Goal: Feedback & Contribution: Contribute content

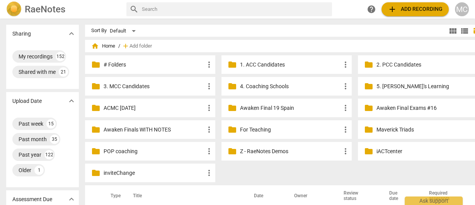
click at [180, 13] on input "text" at bounding box center [235, 9] width 187 height 12
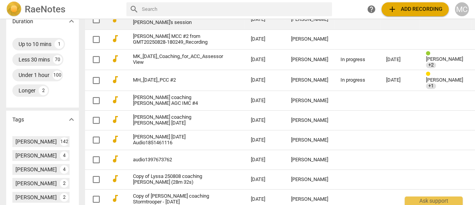
scroll to position [278, 0]
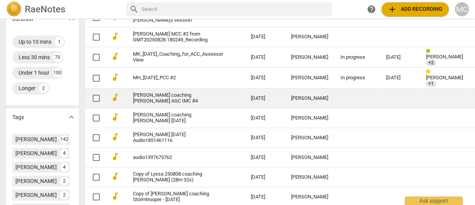
click at [189, 97] on td "[PERSON_NAME] coaching [PERSON_NAME] AGC IMC #4" at bounding box center [184, 98] width 121 height 20
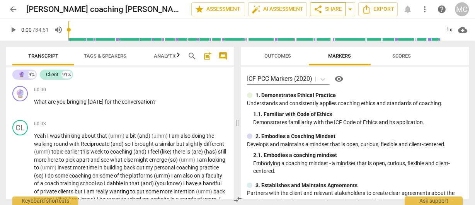
click at [328, 8] on span "share Share" at bounding box center [327, 9] width 29 height 9
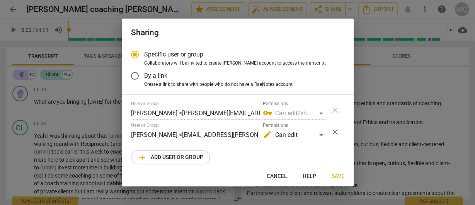
radio input "false"
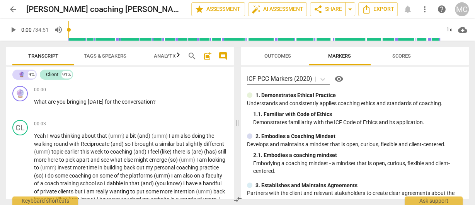
drag, startPoint x: 234, startPoint y: 119, endPoint x: 327, endPoint y: 127, distance: 93.8
click at [327, 127] on div "Transcript Tags & Speakers Analytics search post_add comment 🔮 9% Client 91% 🔮 …" at bounding box center [237, 123] width 475 height 164
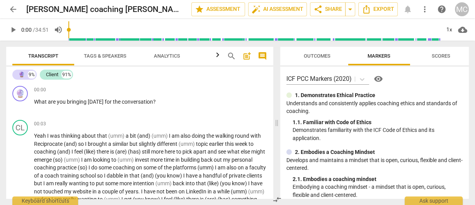
click at [279, 122] on span at bounding box center [276, 123] width 5 height 164
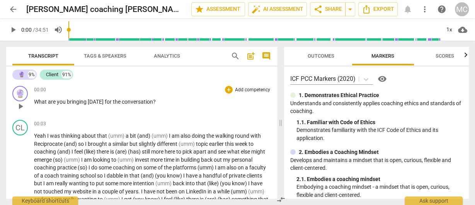
click at [240, 88] on p "Add competency" at bounding box center [252, 89] width 37 height 7
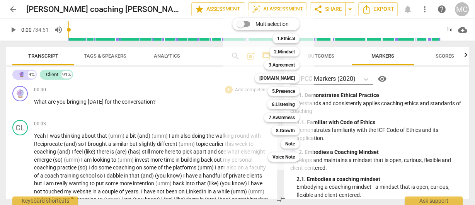
click at [361, 73] on div at bounding box center [237, 102] width 475 height 205
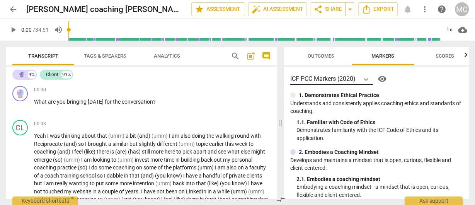
click at [367, 81] on div at bounding box center [237, 102] width 475 height 205
click at [366, 78] on icon at bounding box center [366, 79] width 8 height 8
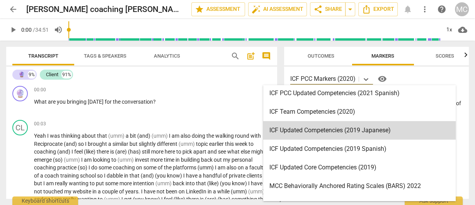
scroll to position [103, 0]
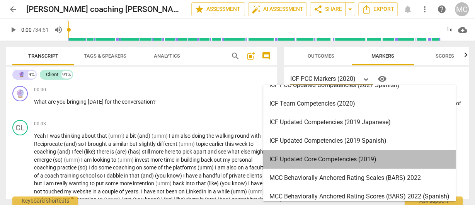
click at [316, 158] on div "ICF Updated Core Competencies (2019)" at bounding box center [359, 159] width 192 height 19
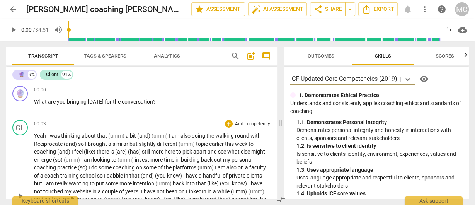
click at [97, 137] on span "that" at bounding box center [102, 135] width 11 height 6
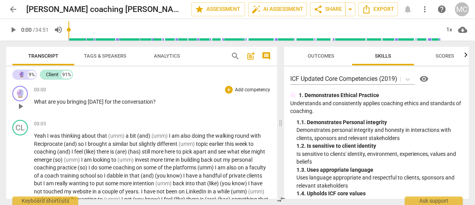
click at [242, 87] on p "Add competency" at bounding box center [252, 89] width 37 height 7
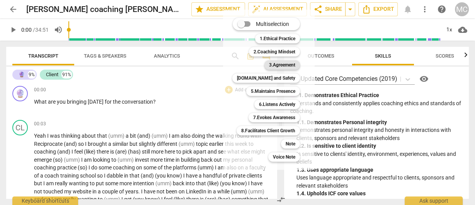
click at [273, 67] on b "3.Agreement" at bounding box center [282, 64] width 26 height 9
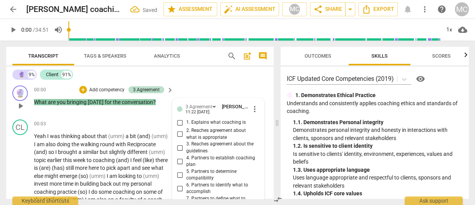
scroll to position [0, 0]
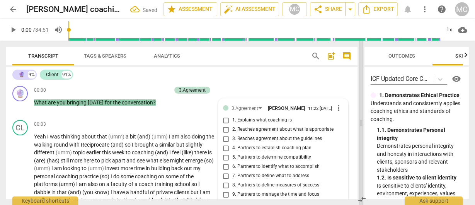
drag, startPoint x: 277, startPoint y: 122, endPoint x: 366, endPoint y: 130, distance: 89.5
click at [363, 130] on span at bounding box center [360, 123] width 5 height 164
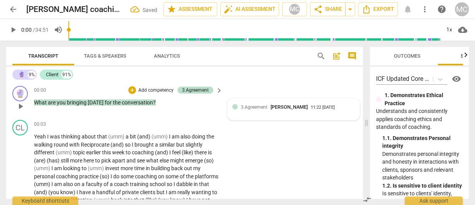
click at [263, 120] on div "3.Agreement [PERSON_NAME] 11:22 [DATE]" at bounding box center [293, 108] width 132 height 21
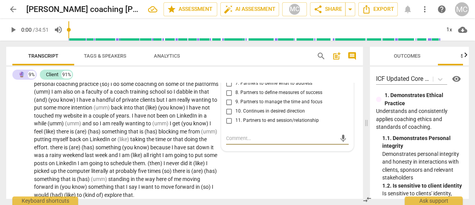
click at [262, 105] on span "9. Partners to manage the time and focus" at bounding box center [278, 101] width 87 height 7
click at [235, 105] on input "9. Partners to manage the time and focus" at bounding box center [229, 101] width 12 height 9
checkbox input "true"
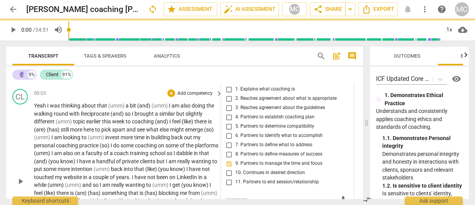
click at [65, 118] on p "Yeah I was thinking about that (umm) a bit (and) (umm) I am also doing the walk…" at bounding box center [126, 181] width 185 height 158
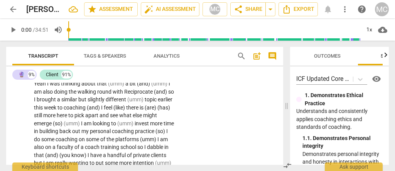
scroll to position [56, 0]
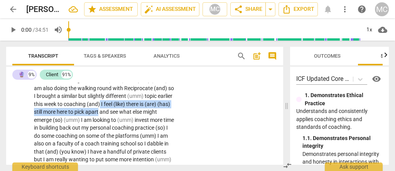
drag, startPoint x: 117, startPoint y: 102, endPoint x: 126, endPoint y: 112, distance: 13.1
click at [144, 101] on icon "button" at bounding box center [144, 99] width 5 height 5
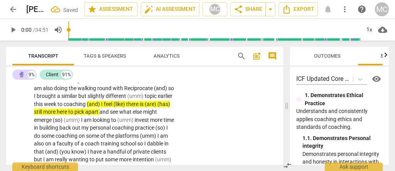
scroll to position [82, 0]
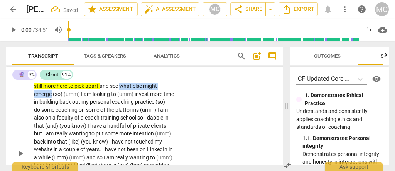
drag, startPoint x: 148, startPoint y: 85, endPoint x: 66, endPoint y: 94, distance: 82.4
click at [66, 94] on p "Yeah I was thinking about that (umm) a bit (and) (umm) I am also doing the walk…" at bounding box center [104, 153] width 141 height 206
click at [85, 83] on icon "button" at bounding box center [85, 82] width 5 height 5
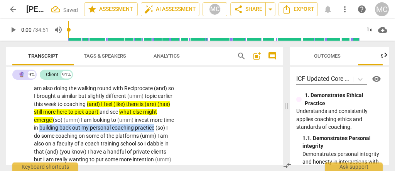
drag, startPoint x: 66, startPoint y: 127, endPoint x: 53, endPoint y: 132, distance: 14.6
click at [70, 125] on icon "button" at bounding box center [71, 123] width 5 height 5
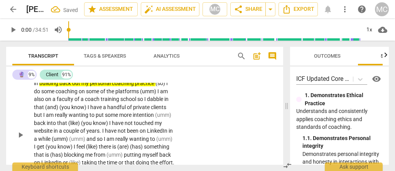
scroll to position [108, 0]
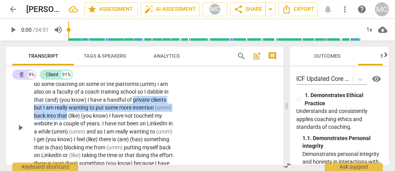
drag, startPoint x: 60, startPoint y: 108, endPoint x: 136, endPoint y: 117, distance: 76.2
click at [136, 117] on p "Yeah I was thinking about that (umm) a bit (and) (umm) I am also doing the walk…" at bounding box center [104, 127] width 141 height 206
click at [155, 110] on span "(umm)" at bounding box center [163, 107] width 16 height 6
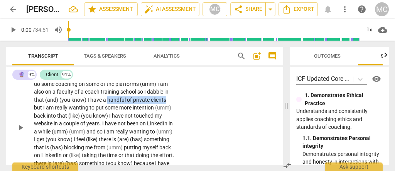
drag, startPoint x: 92, startPoint y: 107, endPoint x: 32, endPoint y: 108, distance: 59.5
click at [32, 108] on div "CL play_arrow pause 00:03 + Add competency keyboard_arrow_right Yeah I was thin…" at bounding box center [144, 120] width 277 height 225
click at [112, 98] on icon "button" at bounding box center [112, 97] width 8 height 9
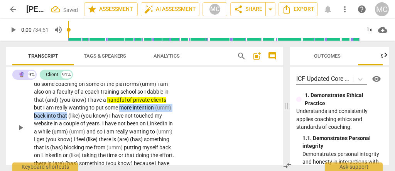
drag, startPoint x: 125, startPoint y: 117, endPoint x: 49, endPoint y: 116, distance: 75.7
click at [49, 116] on p "Yeah I was thinking about that (umm) a bit (and) (umm) I am also doing the walk…" at bounding box center [104, 127] width 141 height 206
click at [155, 103] on icon "button" at bounding box center [153, 103] width 5 height 5
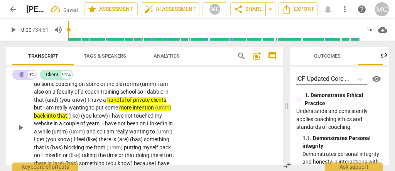
scroll to position [134, 0]
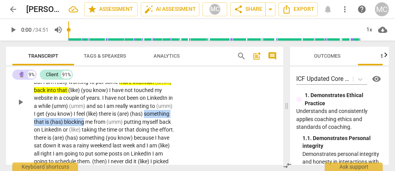
drag, startPoint x: 93, startPoint y: 120, endPoint x: 187, endPoint y: 122, distance: 94.2
click at [187, 122] on div "CL play_arrow pause 00:03 + Add competency keyboard_arrow_right Yeah I was thin…" at bounding box center [144, 95] width 277 height 225
click at [185, 110] on icon "button" at bounding box center [188, 111] width 8 height 9
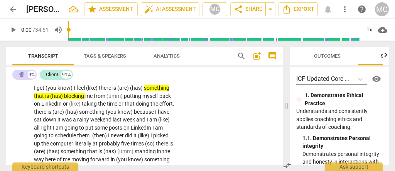
scroll to position [185, 0]
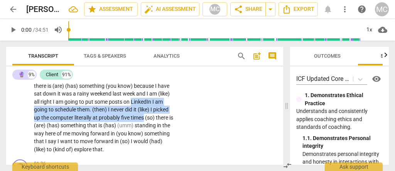
drag, startPoint x: 86, startPoint y: 109, endPoint x: 103, endPoint y: 125, distance: 23.5
click at [103, 125] on p "Yeah I was thinking about that (umm) a bit (and) (umm) I am also doing the walk…" at bounding box center [104, 50] width 141 height 206
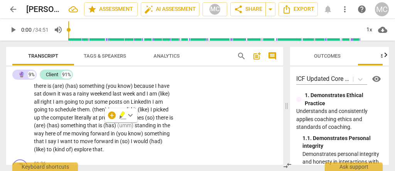
drag, startPoint x: 109, startPoint y: 119, endPoint x: 100, endPoint y: 124, distance: 10.0
click at [131, 120] on span "times" at bounding box center [138, 117] width 14 height 6
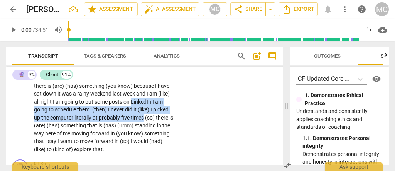
drag, startPoint x: 103, startPoint y: 125, endPoint x: 86, endPoint y: 110, distance: 23.0
click at [86, 110] on p "Yeah I was thinking about that (umm) a bit (and) (umm) I am also doing the walk…" at bounding box center [104, 50] width 141 height 206
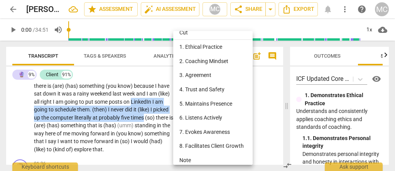
scroll to position [42, 0]
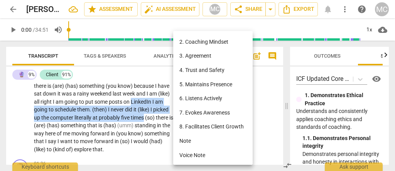
click at [192, 142] on li "Note" at bounding box center [214, 141] width 82 height 14
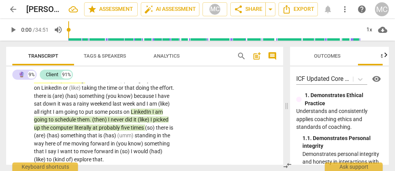
scroll to position [180, 0]
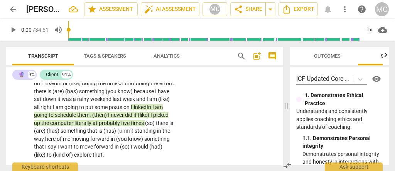
click at [153, 118] on span "picked" at bounding box center [160, 115] width 15 height 6
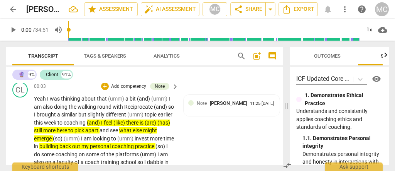
scroll to position [57, 0]
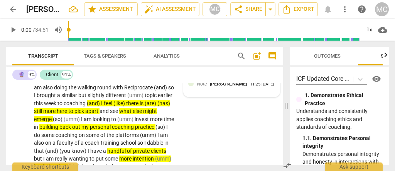
click at [224, 92] on div "Note [PERSON_NAME] 11:25 [DATE]" at bounding box center [231, 86] width 87 height 12
type textarea "This seems important to explore, but I am not sure how to explore it without le…"
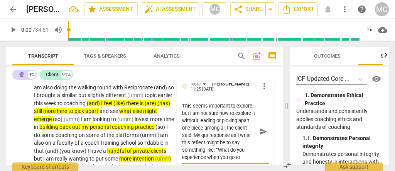
scroll to position [51, 0]
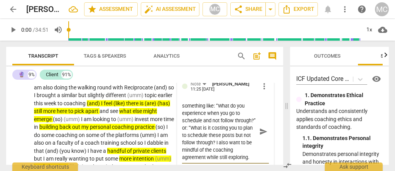
type textarea "This seems important to explore, but I am not sure how to explore it without le…"
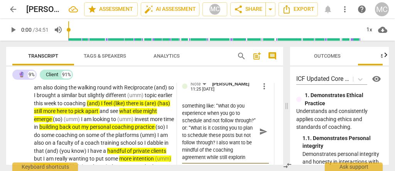
type textarea "This seems important to explore, but I am not sure how to explore it without le…"
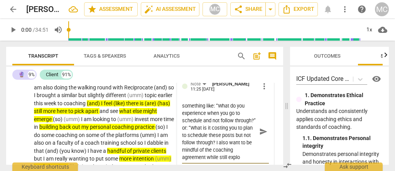
type textarea "This seems important to explore, but I am not sure how to explore it without le…"
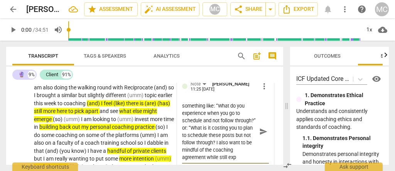
type textarea "This seems important to explore, but I am not sure how to explore it without le…"
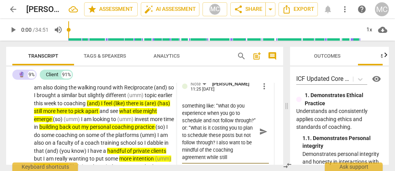
type textarea "This seems important to explore, but I am not sure how to explore it without le…"
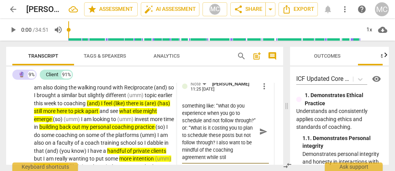
type textarea "This seems important to explore, but I am not sure how to explore it without le…"
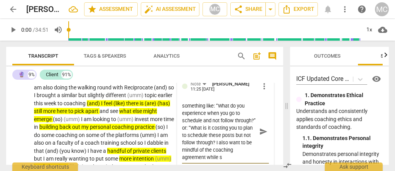
type textarea "This seems important to explore, but I am not sure how to explore it without le…"
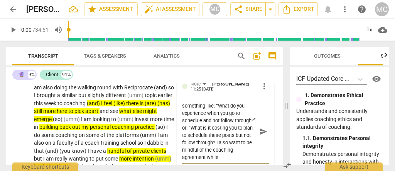
type textarea "This seems important to explore, but I am not sure how to explore it without le…"
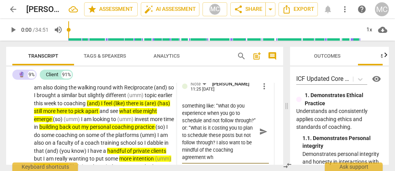
type textarea "This seems important to explore, but I am not sure how to explore it without le…"
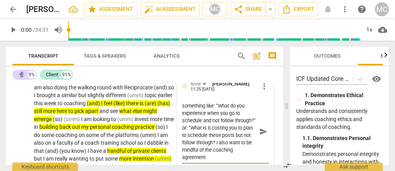
type textarea "This seems important to explore, but I am not sure how to explore it without le…"
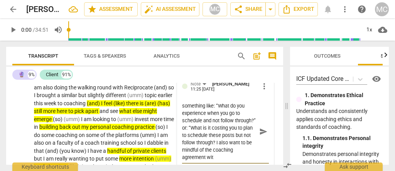
type textarea "This seems important to explore, but I am not sure how to explore it without le…"
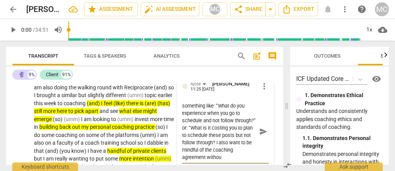
type textarea "This seems important to explore, but I am not sure how to explore it without le…"
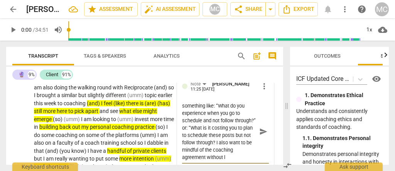
type textarea "This seems important to explore, but I am not sure how to explore it without le…"
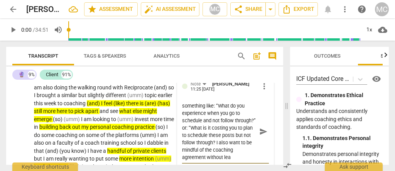
type textarea "This seems important to explore, but I am not sure how to explore it without le…"
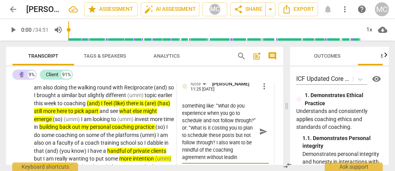
type textarea "This seems important to explore, but I am not sure how to explore it without le…"
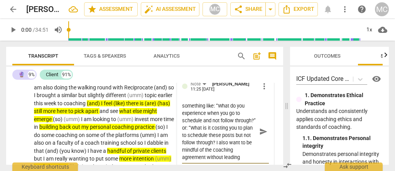
type textarea "This seems important to explore, but I am not sure how to explore it without le…"
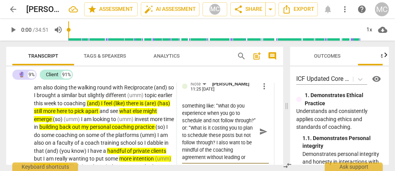
type textarea "This seems important to explore, but I am not sure how to explore it without le…"
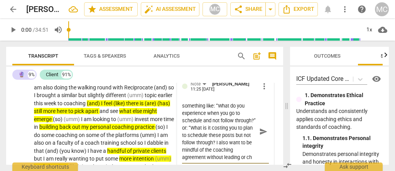
type textarea "This seems important to explore, but I am not sure how to explore it without le…"
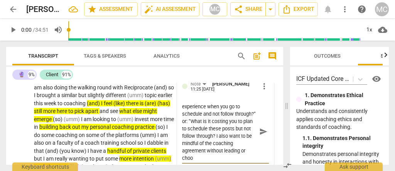
scroll to position [58, 0]
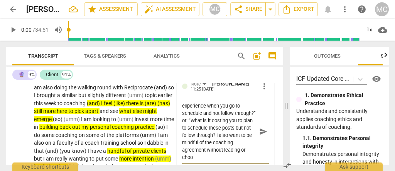
type textarea "This seems important to explore, but I am not sure how to explore it without le…"
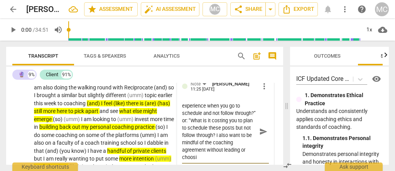
type textarea "This seems important to explore, but I am not sure how to explore it without le…"
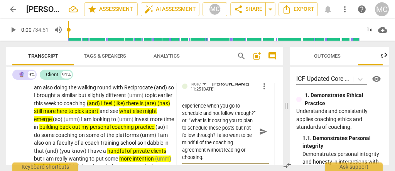
click at [259, 132] on span "send" at bounding box center [263, 131] width 8 height 8
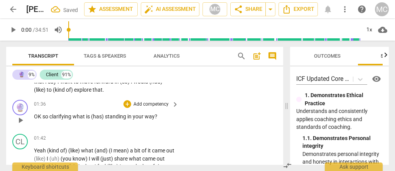
scroll to position [237, 0]
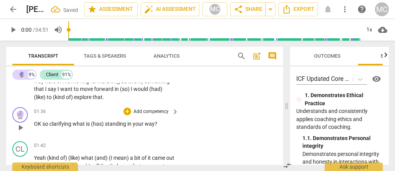
click at [149, 115] on p "Add competency" at bounding box center [151, 111] width 37 height 7
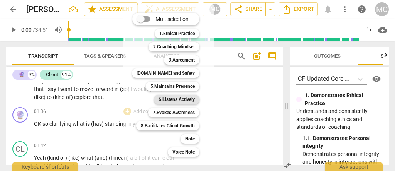
click at [176, 99] on b "6.Listens Actively" at bounding box center [177, 99] width 36 height 9
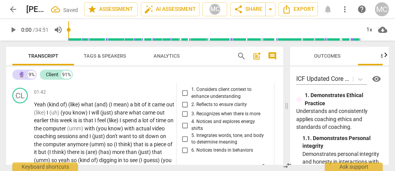
click at [194, 108] on span "2. Reflects to ensure clarity" at bounding box center [219, 104] width 56 height 7
click at [191, 109] on input "2. Reflects to ensure clarity" at bounding box center [185, 104] width 12 height 9
checkbox input "true"
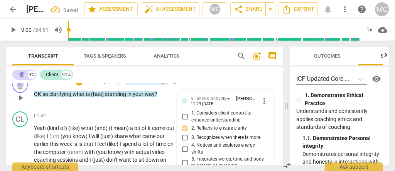
scroll to position [239, 0]
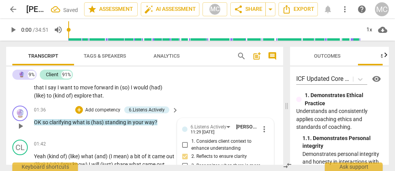
click at [106, 114] on p "Add competency" at bounding box center [103, 110] width 37 height 7
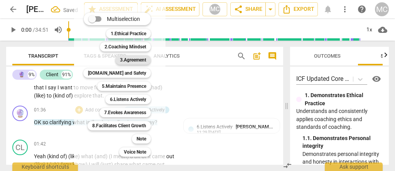
click at [130, 61] on b "3.Agreement" at bounding box center [133, 59] width 26 height 9
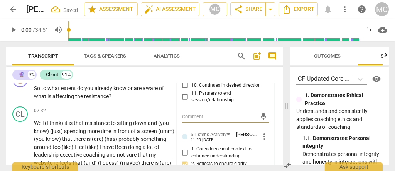
scroll to position [363, 0]
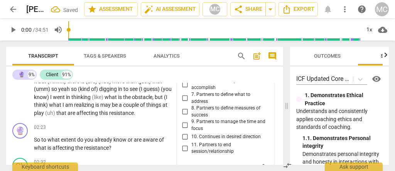
click at [198, 128] on span "9. Partners to manage the time and focus" at bounding box center [228, 125] width 75 height 14
click at [191, 128] on input "9. Partners to manage the time and focus" at bounding box center [185, 124] width 12 height 9
checkbox input "true"
click at [196, 140] on span "10. Continues in desired direction" at bounding box center [225, 136] width 69 height 7
click at [191, 141] on input "10. Continues in desired direction" at bounding box center [185, 136] width 12 height 9
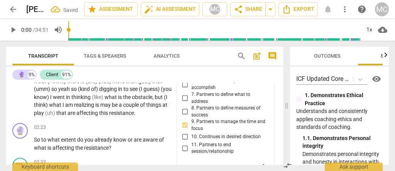
checkbox input "true"
click at [106, 108] on p "Yeah (kind of) (like) what (and) (I mean) a bit of it came out (like) I (uh) (y…" at bounding box center [104, 73] width 141 height 87
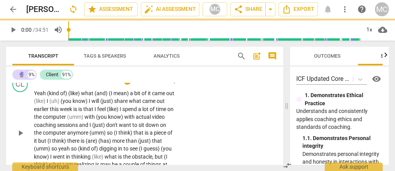
scroll to position [311, 0]
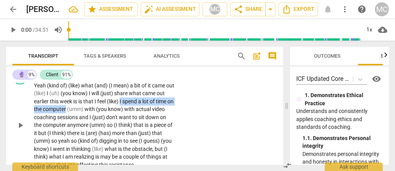
drag, startPoint x: 131, startPoint y: 108, endPoint x: 85, endPoint y: 115, distance: 46.8
click at [85, 115] on p "Yeah (kind of) (like) what (and) (I mean) a bit of it came out (like) I (uh) (y…" at bounding box center [104, 124] width 141 height 87
click at [103, 106] on icon "button" at bounding box center [104, 104] width 5 height 5
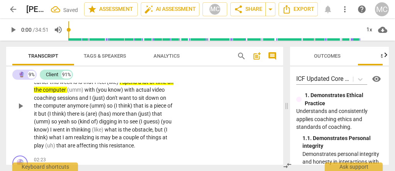
scroll to position [337, 0]
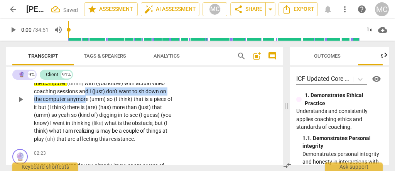
drag, startPoint x: 102, startPoint y: 97, endPoint x: 108, endPoint y: 103, distance: 8.5
click at [108, 104] on p "Yeah (kind of) (like) what (and) (I mean) a bit of it came out (like) I (uh) (y…" at bounding box center [104, 99] width 141 height 87
click at [90, 102] on span "anymore" at bounding box center [78, 99] width 22 height 6
click at [92, 94] on span "I" at bounding box center [91, 91] width 3 height 6
drag, startPoint x: 105, startPoint y: 98, endPoint x: 110, endPoint y: 104, distance: 8.2
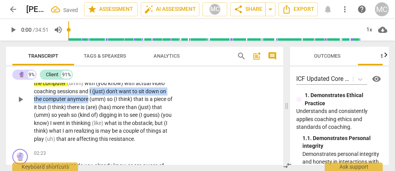
click at [110, 104] on p "Yeah (kind of) (like) what (and) (I mean) a bit of it came out (like) I (uh) (y…" at bounding box center [104, 99] width 141 height 87
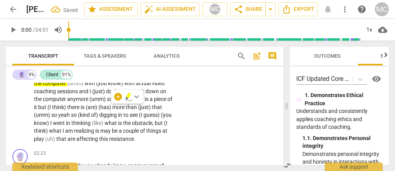
click at [124, 96] on div "+ keyboard_arrow_down" at bounding box center [127, 97] width 32 height 14
click at [127, 96] on icon "button" at bounding box center [128, 95] width 5 height 5
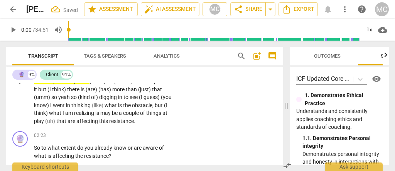
scroll to position [363, 0]
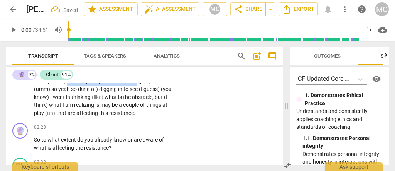
drag, startPoint x: 104, startPoint y: 90, endPoint x: 164, endPoint y: 88, distance: 59.9
click at [164, 88] on p "Yeah (kind of) (like) what (and) (I mean) a bit of it came out (like) I (uh) (y…" at bounding box center [104, 73] width 141 height 87
click at [180, 76] on icon "button" at bounding box center [179, 77] width 5 height 5
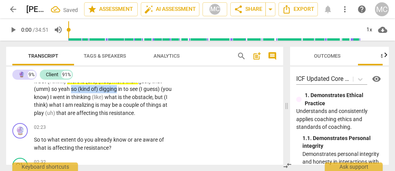
drag, startPoint x: 97, startPoint y: 97, endPoint x: 142, endPoint y: 98, distance: 45.6
click at [142, 98] on p "Yeah (kind of) (like) what (and) (I mean) a bit of it came out (like) I (uh) (y…" at bounding box center [104, 73] width 141 height 87
click at [163, 85] on icon "button" at bounding box center [162, 86] width 8 height 9
drag, startPoint x: 54, startPoint y: 112, endPoint x: 27, endPoint y: 115, distance: 26.9
click at [27, 115] on div "CL play_arrow pause 01:42 + Add competency keyboard_arrow_right Yeah (kind of) …" at bounding box center [144, 67] width 277 height 106
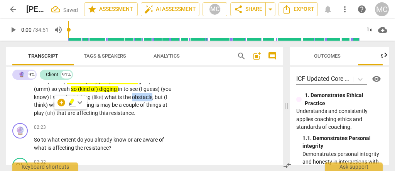
click at [71, 100] on icon "button" at bounding box center [71, 100] width 5 height 5
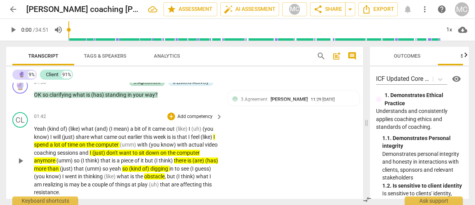
scroll to position [250, 0]
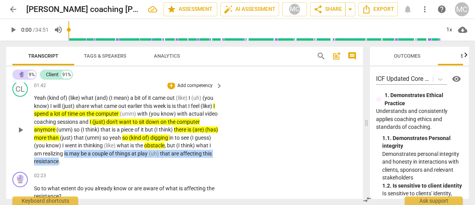
drag, startPoint x: 91, startPoint y: 161, endPoint x: 80, endPoint y: 153, distance: 13.1
click at [80, 153] on p "Yeah (kind of) (like) what (and) (I mean) a bit of it came out (like) I (uh) (y…" at bounding box center [126, 129] width 185 height 71
click at [108, 152] on icon "button" at bounding box center [109, 149] width 5 height 5
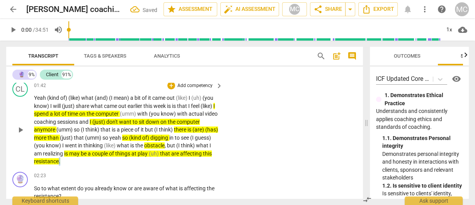
click at [92, 163] on p "Yeah (kind of) (like) what (and) (I mean) a bit of it came out (like) I (uh) (y…" at bounding box center [126, 129] width 185 height 71
click at [64, 154] on span "realizing" at bounding box center [53, 153] width 21 height 6
drag, startPoint x: 71, startPoint y: 128, endPoint x: 54, endPoint y: 130, distance: 17.1
click at [54, 130] on p "Yeah (kind of) (like) what (and) (I mean) a bit of it came out (like) I (uh) (y…" at bounding box center [126, 129] width 185 height 71
click at [74, 137] on span "(just)" at bounding box center [67, 137] width 14 height 6
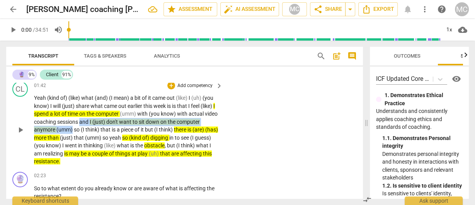
drag, startPoint x: 95, startPoint y: 122, endPoint x: 72, endPoint y: 130, distance: 24.5
click at [72, 130] on p "Yeah (kind of) (like) what (and) (I mean) a bit of it came out (like) I (uh) (y…" at bounding box center [126, 129] width 185 height 71
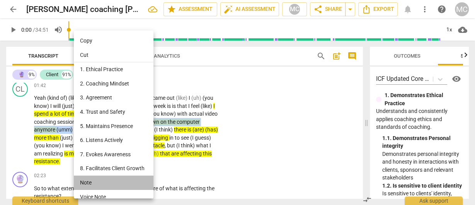
click at [100, 179] on li "Note" at bounding box center [115, 182] width 82 height 14
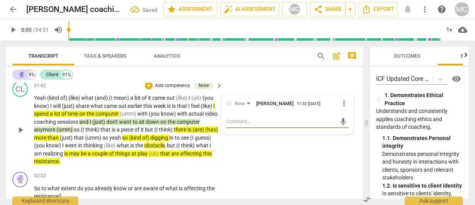
paste textarea "Perhaps, I could have gently challenged this thought. My human response would b…"
type textarea "Perhaps, I could have gently challenged this thought. My human response would b…"
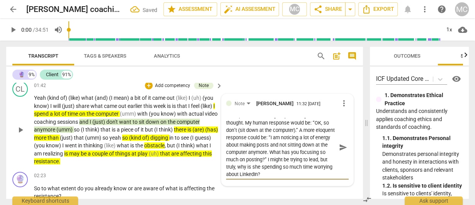
type textarea "Perhaps, I could have gently challenged this thought. My human response would b…"
click at [339, 145] on span "send" at bounding box center [342, 146] width 11 height 9
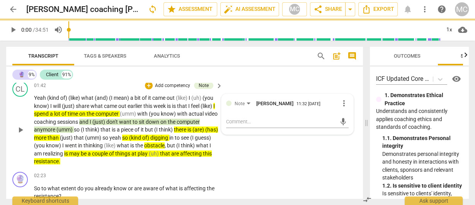
scroll to position [0, 0]
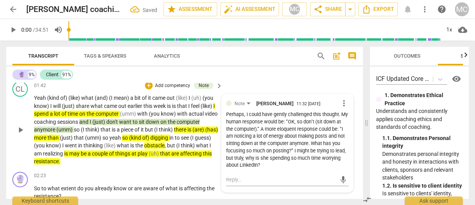
click at [102, 139] on span "(umm)" at bounding box center [93, 137] width 17 height 6
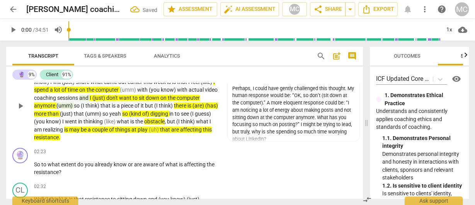
scroll to position [281, 0]
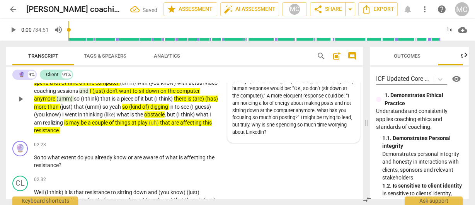
click at [266, 97] on div "Perhaps, I could have gently challenged this thought. My human response would b…" at bounding box center [293, 107] width 122 height 58
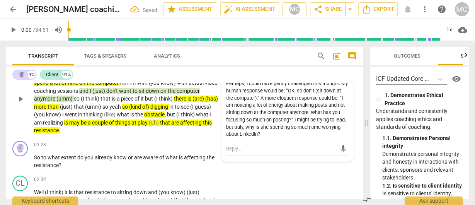
click at [118, 110] on p "Yeah (kind of) (like) what (and) (I mean) a bit of it came out (like) I (uh) (y…" at bounding box center [126, 98] width 185 height 71
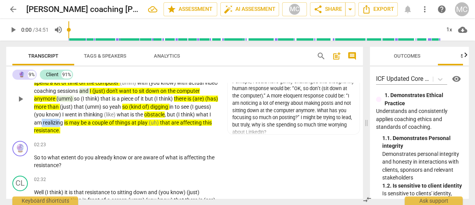
drag, startPoint x: 58, startPoint y: 122, endPoint x: 77, endPoint y: 122, distance: 18.9
click at [77, 122] on p "Yeah (kind of) (like) what (and) (I mean) a bit of it came out (like) I (uh) (y…" at bounding box center [126, 98] width 185 height 71
click at [134, 156] on span "are" at bounding box center [138, 157] width 9 height 6
click at [195, 145] on p "Add competency" at bounding box center [194, 144] width 37 height 7
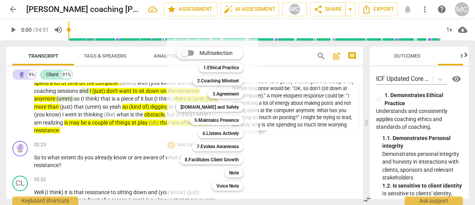
click at [104, 152] on div at bounding box center [237, 102] width 475 height 205
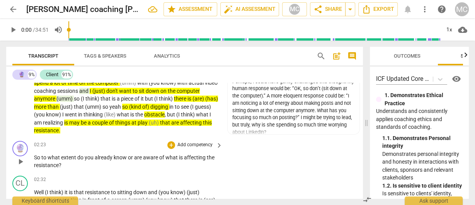
click at [195, 142] on p "Add competency" at bounding box center [194, 144] width 37 height 7
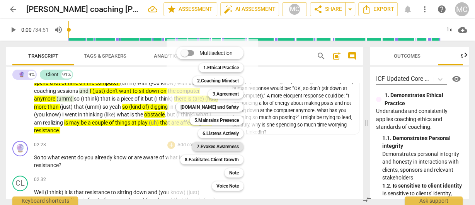
click at [214, 149] on b "7.Evokes Awareness" at bounding box center [218, 146] width 42 height 9
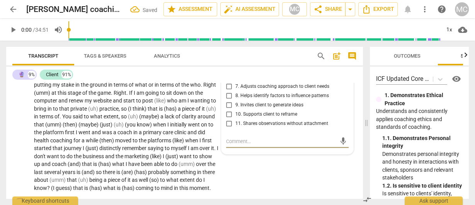
scroll to position [397, 0]
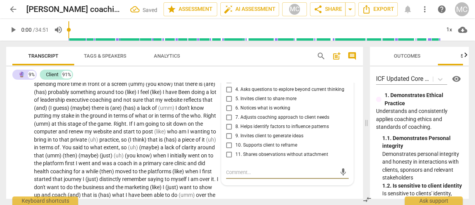
click at [251, 128] on span "8. Helps identify factors to influence patterns" at bounding box center [281, 126] width 93 height 7
click at [235, 128] on input "8. Helps identify factors to influence patterns" at bounding box center [229, 126] width 12 height 9
checkbox input "true"
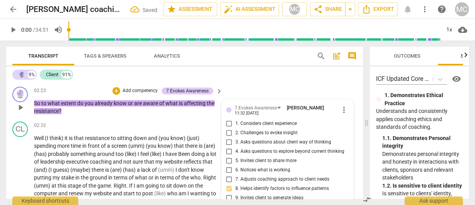
click at [246, 131] on span "2. Challenges to evoke insight" at bounding box center [266, 132] width 62 height 7
click at [235, 131] on input "2. Challenges to evoke insight" at bounding box center [229, 132] width 12 height 9
click at [246, 132] on span "2. Challenges to evoke insight" at bounding box center [266, 132] width 62 height 7
click at [235, 132] on input "2. Challenges to evoke insight" at bounding box center [229, 132] width 12 height 9
click at [244, 132] on span "2. Challenges to evoke insight" at bounding box center [266, 132] width 62 height 7
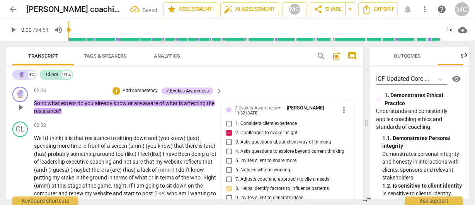
click at [235, 132] on input "2. Challenges to evoke insight" at bounding box center [229, 132] width 12 height 9
checkbox input "false"
click at [247, 141] on span "3. Asks questions about client way of thinking" at bounding box center [283, 142] width 96 height 7
click at [235, 141] on input "3. Asks questions about client way of thinking" at bounding box center [229, 141] width 12 height 9
checkbox input "true"
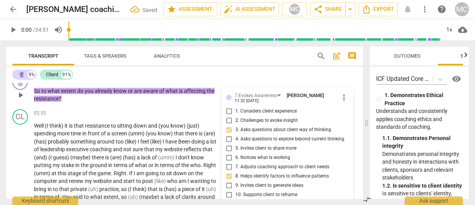
scroll to position [366, 0]
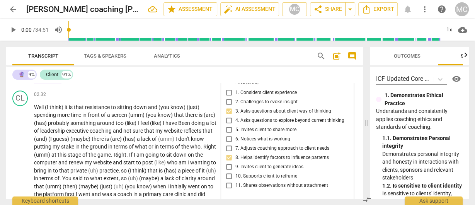
click at [249, 129] on span "5. Invites client to share more" at bounding box center [265, 129] width 61 height 7
click at [235, 129] on input "5. Invites client to share more" at bounding box center [229, 129] width 12 height 9
checkbox input "true"
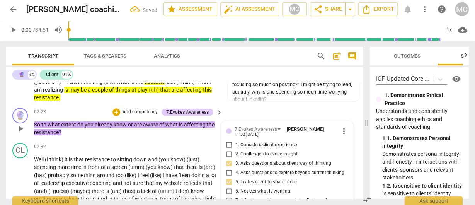
scroll to position [304, 0]
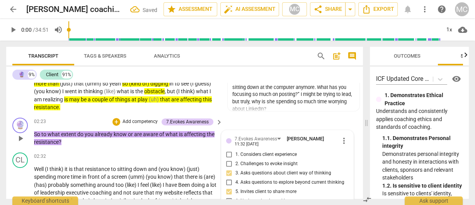
click at [136, 120] on p "Add competency" at bounding box center [140, 121] width 37 height 7
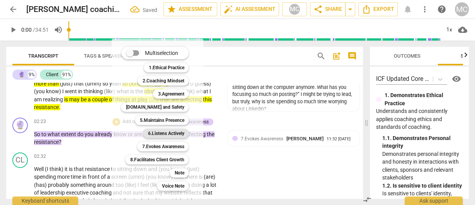
click at [155, 132] on b "6.Listens Actively" at bounding box center [165, 133] width 36 height 9
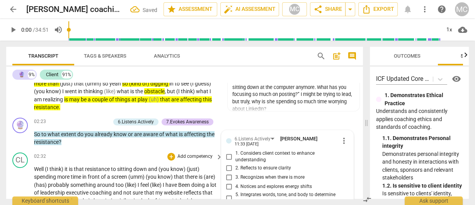
scroll to position [390, 0]
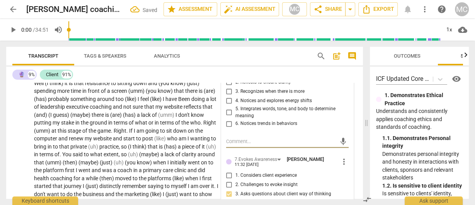
click at [238, 112] on span "5. Integrates words, tone, and body to determine meaning" at bounding box center [290, 112] width 110 height 14
click at [235, 112] on input "5. Integrates words, tone, and body to determine meaning" at bounding box center [229, 112] width 12 height 9
click at [238, 112] on span "5. Integrates words, tone, and body to determine meaning" at bounding box center [290, 112] width 110 height 14
click at [235, 112] on input "5. Integrates words, tone, and body to determine meaning" at bounding box center [229, 112] width 12 height 9
checkbox input "true"
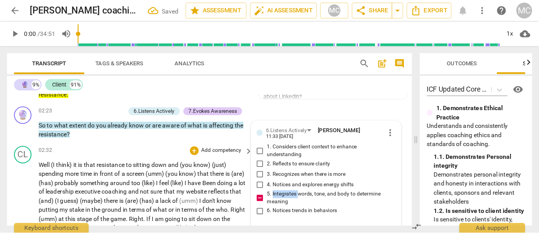
scroll to position [328, 0]
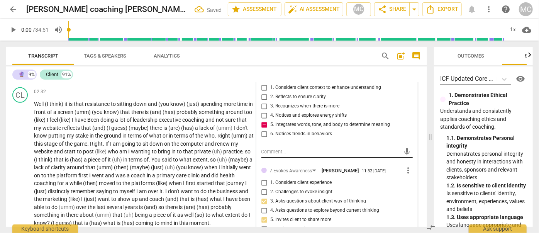
click at [274, 152] on textarea at bounding box center [330, 151] width 139 height 7
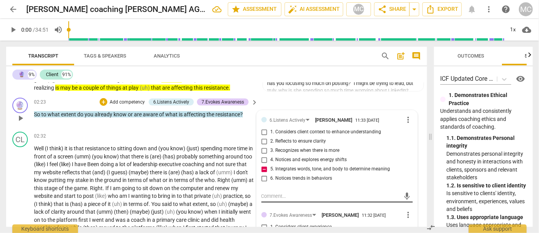
scroll to position [293, 0]
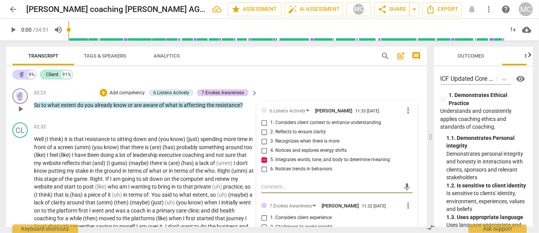
click at [276, 190] on textarea at bounding box center [330, 186] width 139 height 7
paste textarea "Opportunity to match her vocabulary: “To what extent do you already know what’s…"
type textarea "Opportunity to match her vocabulary: “To what extent do you already know what’s…"
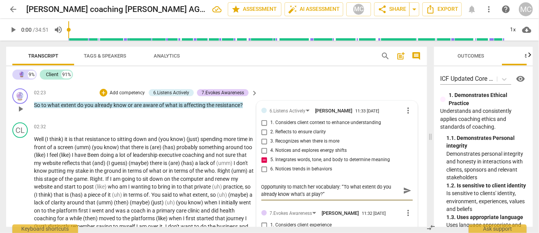
type textarea "Opportunity to match her vocabulary: “To what extent do you already know what’s…"
click at [404, 190] on span "send" at bounding box center [407, 190] width 8 height 8
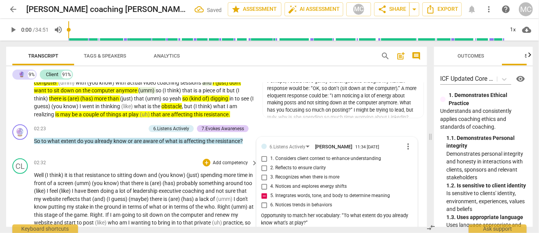
scroll to position [258, 0]
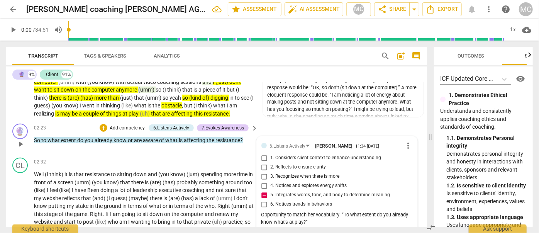
drag, startPoint x: 176, startPoint y: 157, endPoint x: 170, endPoint y: 152, distance: 8.2
click at [176, 158] on div "02:32 + Add competency keyboard_arrow_right" at bounding box center [146, 162] width 225 height 8
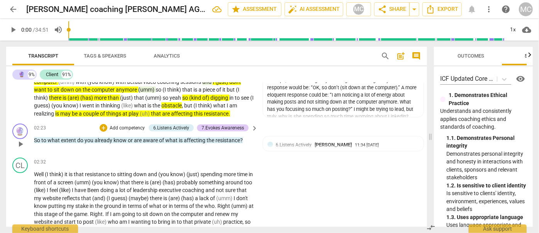
click at [124, 129] on p "Add competency" at bounding box center [127, 128] width 37 height 7
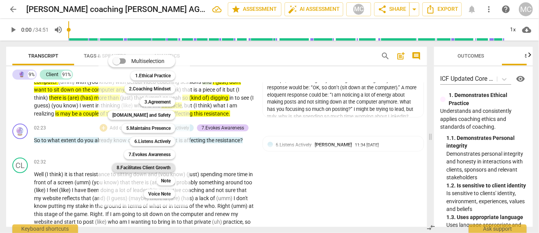
click at [149, 170] on b "8.Facilitates Client Growth" at bounding box center [144, 167] width 54 height 9
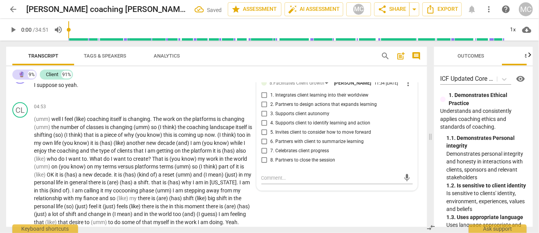
scroll to position [574, 0]
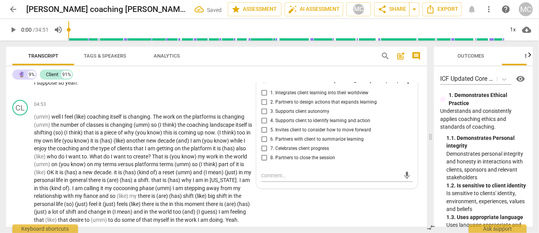
click at [288, 143] on span "6. Partners with client to summarize learning" at bounding box center [317, 139] width 93 height 7
click at [271, 144] on input "6. Partners with client to summarize learning" at bounding box center [264, 139] width 12 height 9
click at [288, 143] on span "6. Partners with client to summarize learning" at bounding box center [317, 139] width 93 height 7
click at [271, 144] on input "6. Partners with client to summarize learning" at bounding box center [264, 139] width 12 height 9
checkbox input "true"
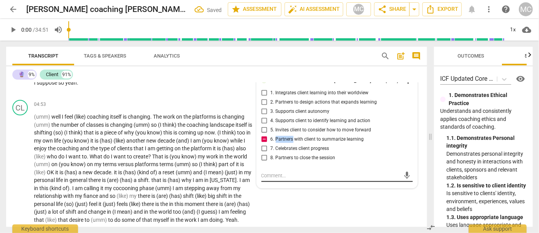
click at [296, 179] on textarea at bounding box center [330, 175] width 139 height 7
paste textarea "I could also invite her to share more specifically these realizations, which th…"
type textarea "I could also invite her to share more specifically these realizations, which th…"
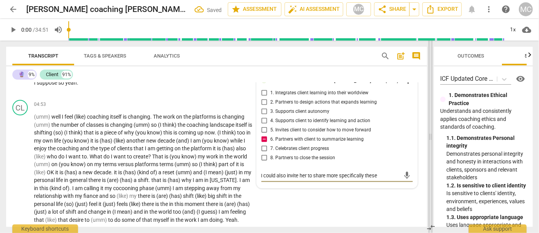
scroll to position [7, 0]
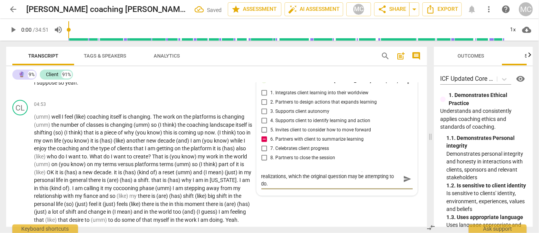
type textarea "I could also invite her to share more specifically these realizations, which th…"
click at [405, 183] on span "send" at bounding box center [407, 179] width 8 height 8
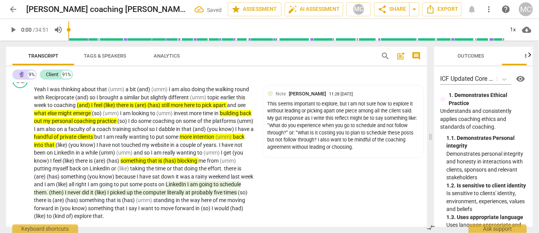
scroll to position [223, 0]
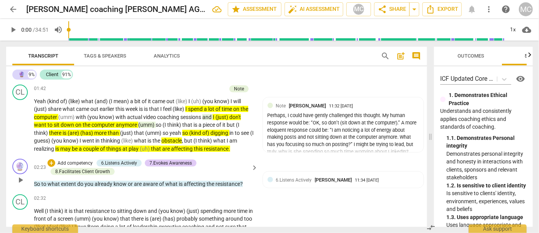
click at [222, 183] on span "resistance" at bounding box center [227, 184] width 25 height 6
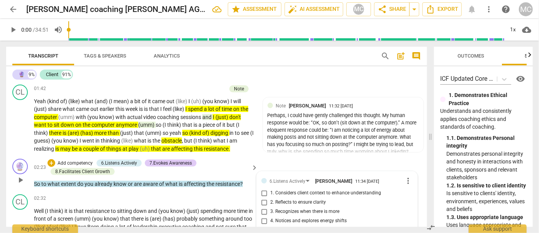
click at [80, 160] on p "Add competency" at bounding box center [75, 163] width 37 height 7
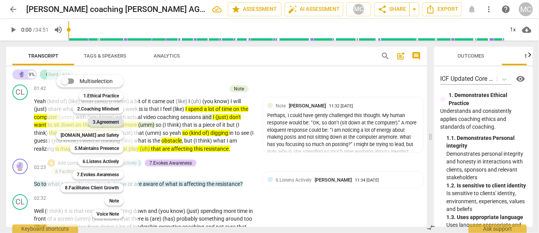
click at [108, 125] on b "3.Agreement" at bounding box center [106, 121] width 26 height 9
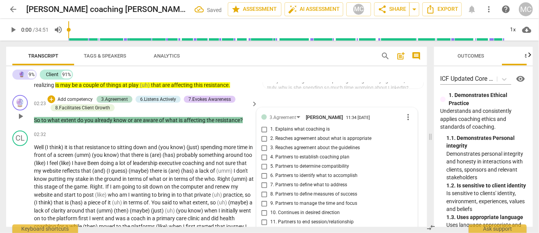
scroll to position [265, 0]
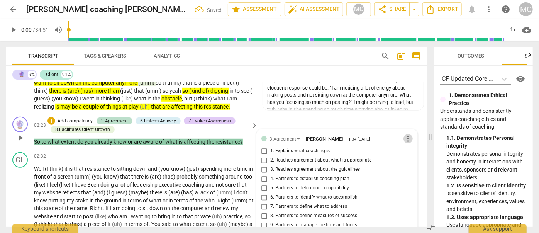
click at [407, 137] on span "more_vert" at bounding box center [407, 138] width 9 height 9
click at [419, 160] on ul "Edit Delete" at bounding box center [414, 144] width 27 height 35
click at [419, 157] on li "Delete" at bounding box center [414, 152] width 27 height 15
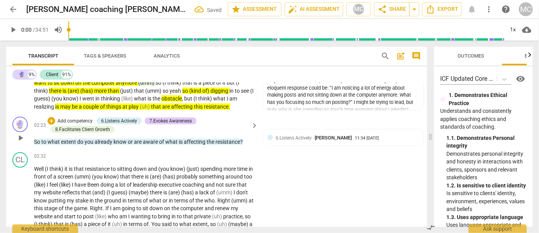
click at [71, 121] on p "Add competency" at bounding box center [75, 121] width 37 height 7
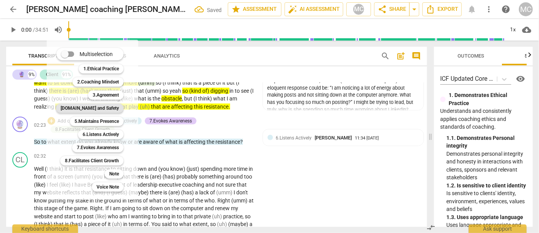
click at [93, 106] on b "[DOMAIN_NAME] and Safety" at bounding box center [90, 107] width 58 height 9
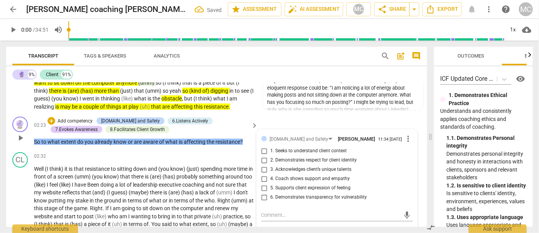
click at [284, 188] on span "5. Supports client expression of feeling" at bounding box center [311, 188] width 80 height 7
click at [271, 188] on input "5. Supports client expression of feeling" at bounding box center [264, 187] width 12 height 9
checkbox input "true"
click at [163, 173] on span "(are)" at bounding box center [156, 176] width 13 height 6
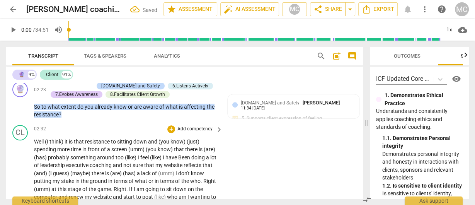
scroll to position [362, 0]
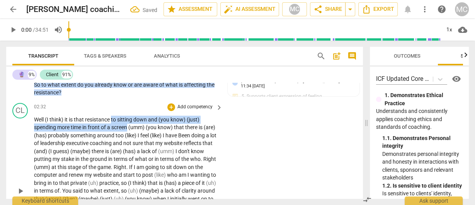
drag, startPoint x: 112, startPoint y: 119, endPoint x: 127, endPoint y: 124, distance: 16.0
click at [127, 124] on p "Well (I think) it is that resistance to sitting down and (you know) (just) spen…" at bounding box center [126, 190] width 185 height 151
click at [147, 116] on icon "button" at bounding box center [147, 115] width 5 height 5
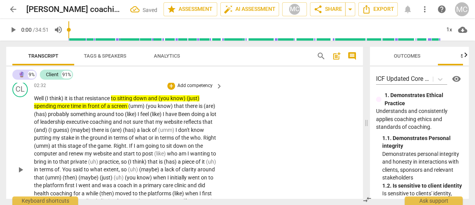
scroll to position [393, 0]
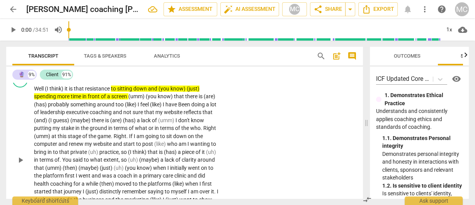
drag, startPoint x: 32, startPoint y: 128, endPoint x: 109, endPoint y: 130, distance: 76.9
click at [112, 132] on div "CL play_arrow pause 02:32 + Add competency keyboard_arrow_right Well (I think) …" at bounding box center [184, 153] width 356 height 169
drag, startPoint x: 107, startPoint y: 127, endPoint x: 17, endPoint y: 125, distance: 90.0
click at [17, 125] on div "CL play_arrow pause 02:32 + Add competency keyboard_arrow_right Well (I think) …" at bounding box center [184, 153] width 356 height 169
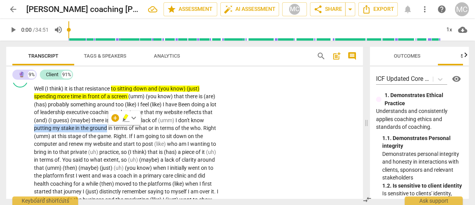
click at [125, 118] on icon "button" at bounding box center [125, 116] width 5 height 5
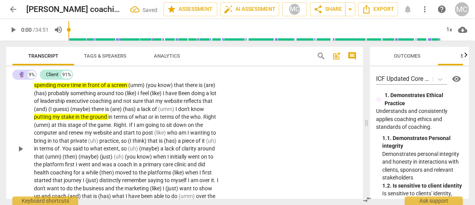
scroll to position [424, 0]
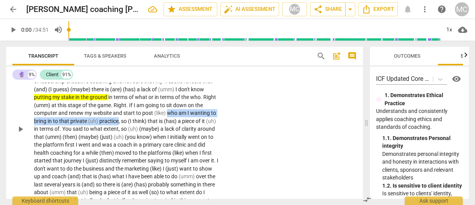
drag, startPoint x: 169, startPoint y: 114, endPoint x: 118, endPoint y: 121, distance: 51.9
click at [118, 121] on p "Well (I think) it is that resistance to sitting down and (you know) (just) spen…" at bounding box center [126, 129] width 185 height 151
click at [137, 113] on icon "button" at bounding box center [136, 110] width 8 height 9
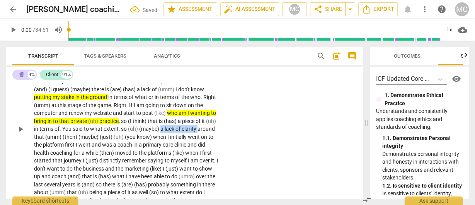
drag, startPoint x: 161, startPoint y: 128, endPoint x: 199, endPoint y: 129, distance: 38.3
click at [199, 129] on p "Well (I think) it is that resistance to sitting down and (you know) (just) spen…" at bounding box center [126, 129] width 185 height 151
click at [213, 120] on icon "button" at bounding box center [214, 120] width 3 height 3
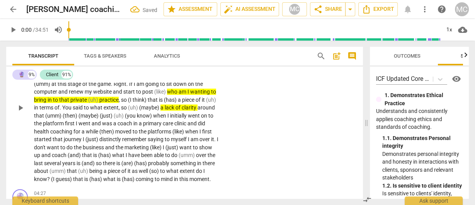
scroll to position [454, 0]
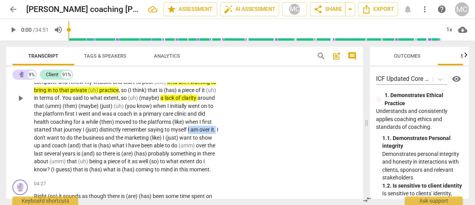
drag, startPoint x: 188, startPoint y: 129, endPoint x: 246, endPoint y: 130, distance: 58.3
click at [246, 130] on div "CL play_arrow pause 02:32 + Add competency keyboard_arrow_right Well (I think) …" at bounding box center [184, 91] width 356 height 169
click at [235, 120] on icon "button" at bounding box center [234, 119] width 8 height 9
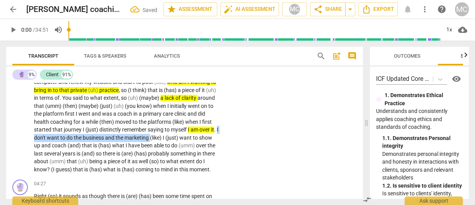
drag, startPoint x: 152, startPoint y: 137, endPoint x: -3, endPoint y: 137, distance: 154.8
click at [0, 0] on html "arrow_back [PERSON_NAME] coaching [PERSON_NAME] AGC IMC #4 Saved edit star Asse…" at bounding box center [237, 0] width 475 height 0
click at [171, 131] on icon "button" at bounding box center [171, 127] width 8 height 9
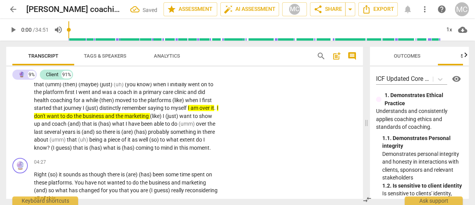
scroll to position [485, 0]
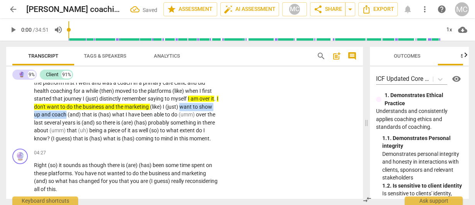
drag, startPoint x: 184, startPoint y: 107, endPoint x: 65, endPoint y: 114, distance: 118.7
click at [65, 114] on p "Well (I think) it is that resistance to sitting down and (you know) (just) spen…" at bounding box center [126, 67] width 185 height 151
click at [85, 105] on icon "button" at bounding box center [85, 102] width 5 height 5
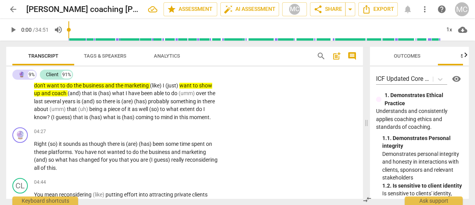
scroll to position [516, 0]
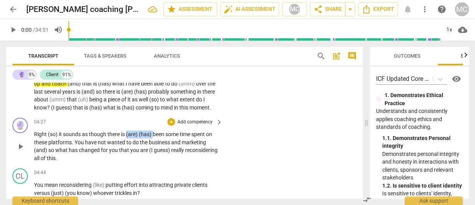
drag, startPoint x: 154, startPoint y: 133, endPoint x: 127, endPoint y: 134, distance: 27.1
click at [127, 134] on p "Right (so) it sounds as though there is (are) (has) been some time spent on the…" at bounding box center [126, 146] width 185 height 32
click at [78, 154] on p "Right (so) it sounds as though there is has been some time spent on these platf…" at bounding box center [126, 146] width 185 height 32
click at [113, 147] on span "you" at bounding box center [114, 150] width 10 height 6
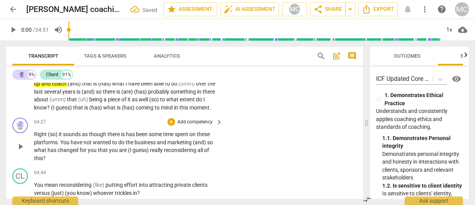
click at [186, 120] on p "Add competency" at bounding box center [194, 122] width 37 height 7
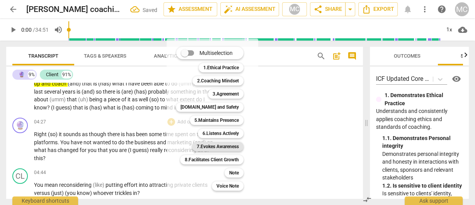
click at [205, 145] on b "7.Evokes Awareness" at bounding box center [218, 146] width 42 height 9
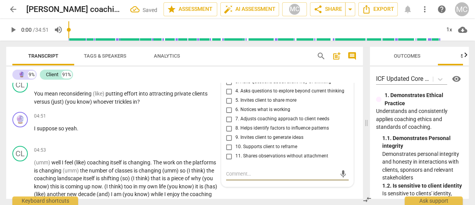
scroll to position [578, 0]
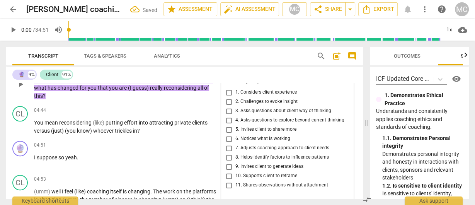
click at [244, 156] on span "8. Helps identify factors to influence patterns" at bounding box center [281, 157] width 93 height 7
click at [235, 156] on input "8. Helps identify factors to influence patterns" at bounding box center [229, 157] width 12 height 9
checkbox input "true"
click at [244, 128] on span "5. Invites client to share more" at bounding box center [265, 129] width 61 height 7
click at [235, 128] on input "5. Invites client to share more" at bounding box center [229, 129] width 12 height 9
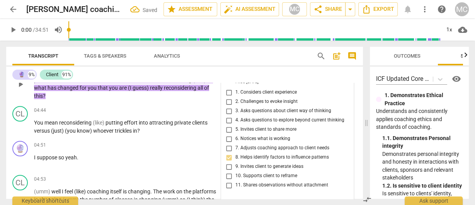
checkbox input "true"
click at [243, 111] on span "3. Asks questions about client way of thinking" at bounding box center [283, 110] width 96 height 7
click at [235, 111] on input "3. Asks questions about client way of thinking" at bounding box center [229, 110] width 12 height 9
checkbox input "true"
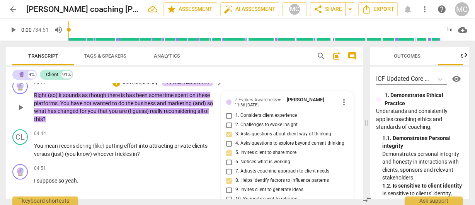
scroll to position [547, 0]
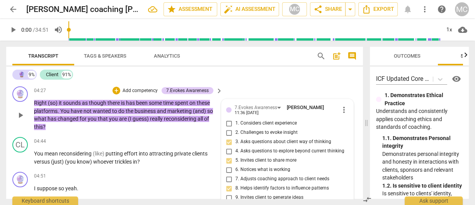
click at [242, 152] on span "4. Asks questions to explore beyond current thinking" at bounding box center [289, 150] width 109 height 7
click at [235, 152] on input "4. Asks questions to explore beyond current thinking" at bounding box center [229, 150] width 12 height 9
checkbox input "true"
click at [136, 92] on p "Add competency" at bounding box center [140, 90] width 37 height 7
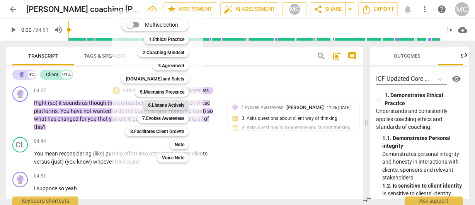
click at [158, 107] on b "6.Listens Actively" at bounding box center [165, 104] width 36 height 9
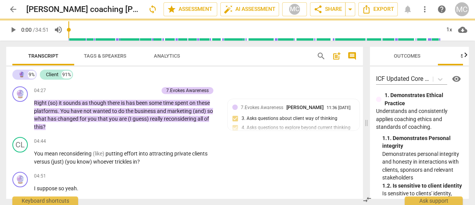
checkbox input "false"
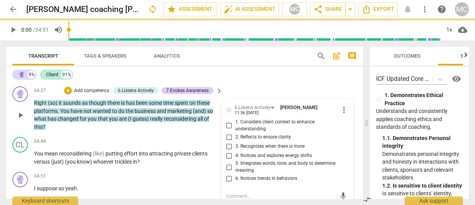
checkbox input "true"
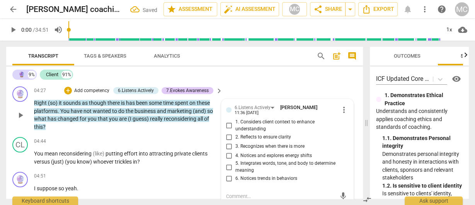
click at [241, 122] on span "1. Considers client context to enhance understanding" at bounding box center [290, 126] width 110 height 14
click at [235, 122] on input "1. Considers client context to enhance understanding" at bounding box center [229, 125] width 12 height 9
checkbox input "true"
click at [244, 132] on label "2. Reflects to ensure clarity" at bounding box center [284, 136] width 122 height 9
click at [235, 132] on input "2. Reflects to ensure clarity" at bounding box center [229, 136] width 12 height 9
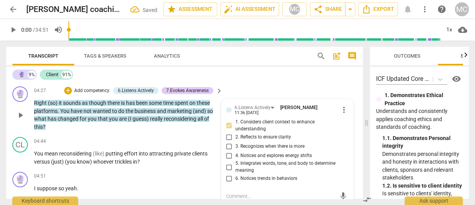
checkbox input "true"
click at [251, 147] on span "3. Recognizes when there is more" at bounding box center [269, 146] width 69 height 7
click at [235, 147] on input "3. Recognizes when there is more" at bounding box center [229, 145] width 12 height 9
checkbox input "true"
click at [99, 90] on p "Add competency" at bounding box center [91, 90] width 37 height 7
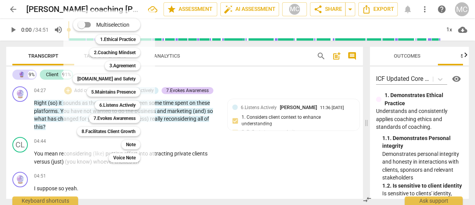
click at [300, 120] on div at bounding box center [237, 102] width 475 height 205
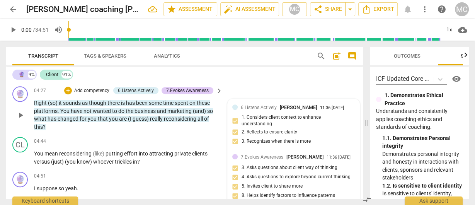
click at [249, 134] on div "6.Listens Actively [PERSON_NAME] 11:36 [DATE] 1. Considers client context to en…" at bounding box center [293, 126] width 122 height 46
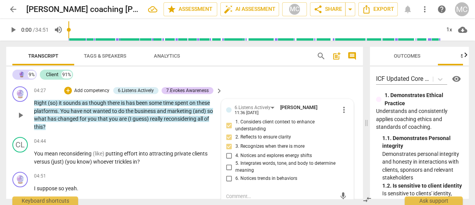
click at [258, 136] on span "2. Reflects to ensure clarity" at bounding box center [263, 137] width 56 height 7
click at [235, 136] on input "2. Reflects to ensure clarity" at bounding box center [229, 136] width 12 height 9
click at [258, 136] on span "2. Reflects to ensure clarity" at bounding box center [263, 137] width 56 height 7
click at [235, 136] on input "2. Reflects to ensure clarity" at bounding box center [229, 136] width 12 height 9
checkbox input "false"
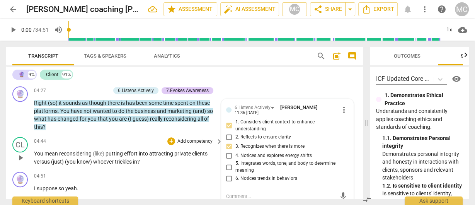
click at [173, 151] on span "attracting" at bounding box center [161, 153] width 25 height 6
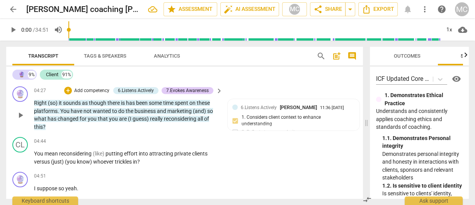
click at [98, 92] on p "Add competency" at bounding box center [91, 90] width 37 height 7
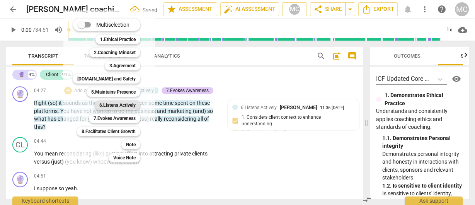
click at [121, 103] on b "6.Listens Actively" at bounding box center [117, 104] width 36 height 9
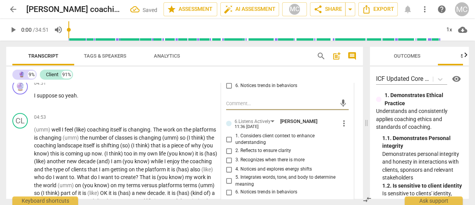
click at [248, 151] on span "2. Reflects to ensure clarity" at bounding box center [263, 150] width 56 height 7
click at [235, 151] on input "2. Reflects to ensure clarity" at bounding box center [229, 150] width 12 height 9
click at [248, 151] on span "2. Reflects to ensure clarity" at bounding box center [263, 150] width 56 height 7
click at [235, 151] on input "2. Reflects to ensure clarity" at bounding box center [229, 150] width 12 height 9
checkbox input "true"
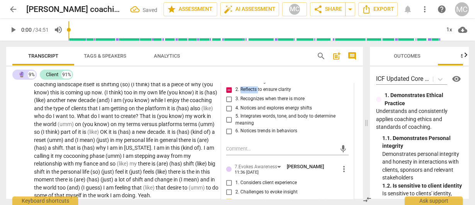
scroll to position [702, 0]
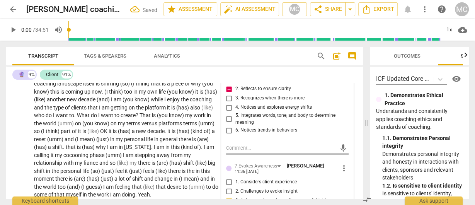
click at [250, 151] on div "mic" at bounding box center [287, 148] width 122 height 12
click at [244, 145] on textarea at bounding box center [281, 147] width 110 height 7
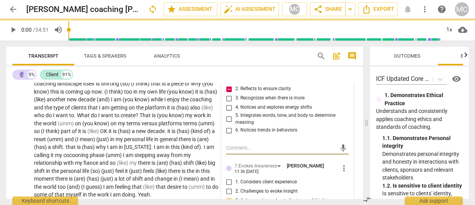
type textarea "I"
type textarea "I p"
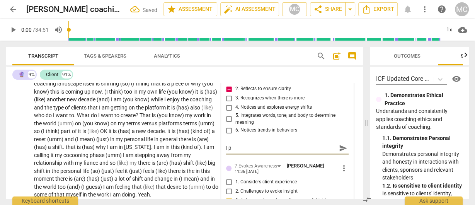
type textarea "I pr"
type textarea "I pro"
type textarea "I prob"
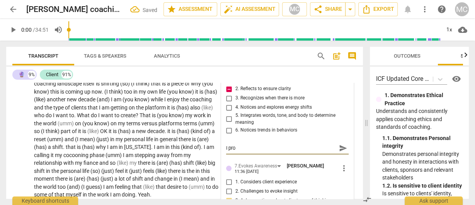
type textarea "I prob"
type textarea "I proba"
type textarea "I probab"
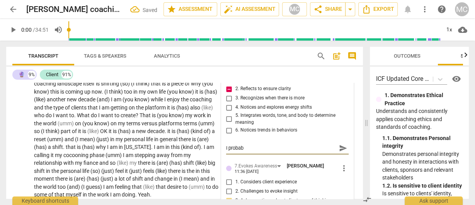
type textarea "I probabl"
type textarea "I probably"
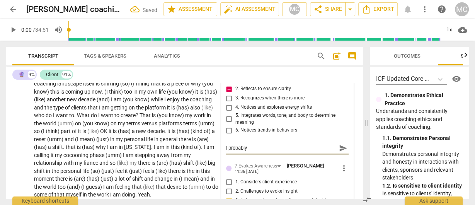
type textarea "I probably"
type textarea "I probably d"
type textarea "I probably di"
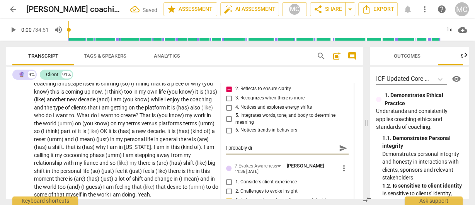
type textarea "I probably did"
type textarea "I probably did n"
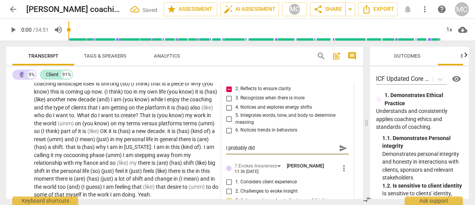
type textarea "I probably did n"
type textarea "I probably did no"
type textarea "I probably did not"
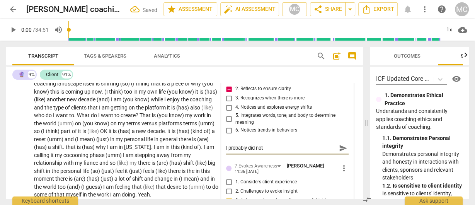
type textarea "I probably did not"
type textarea "I probably did not n"
type textarea "I probably did not ne"
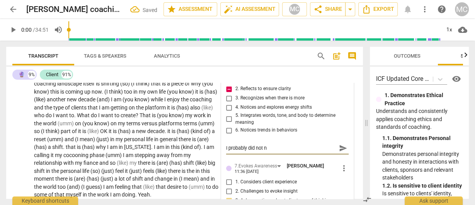
type textarea "I probably did not ne"
type textarea "I probably did not nee"
type textarea "I probably did not need"
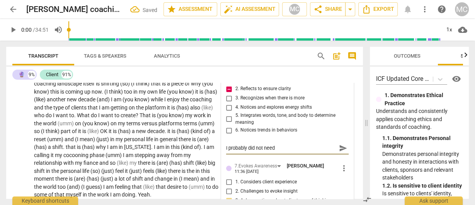
type textarea "I probably did not need"
type textarea "I probably did not need t"
type textarea "I probably did not need to"
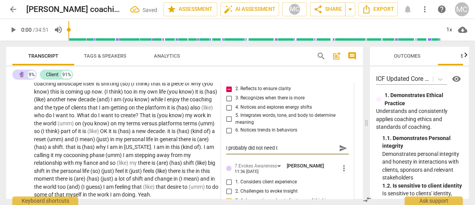
type textarea "I probably did not need to"
type textarea "I probably did not need to s"
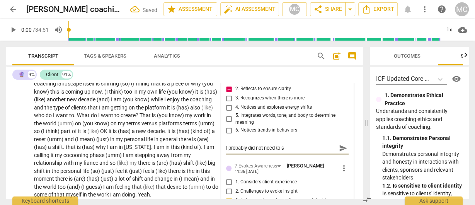
type textarea "I probably did not need to su"
click at [340, 153] on button "send" at bounding box center [342, 147] width 11 height 11
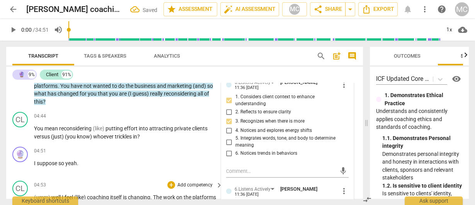
scroll to position [547, 0]
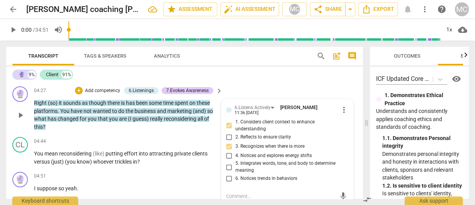
click at [113, 91] on p "Add competency" at bounding box center [102, 90] width 37 height 7
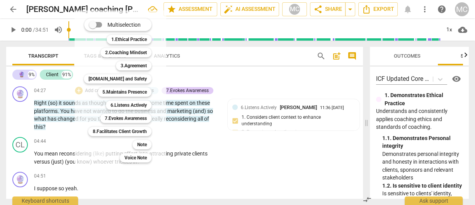
click at [64, 152] on div at bounding box center [237, 102] width 475 height 205
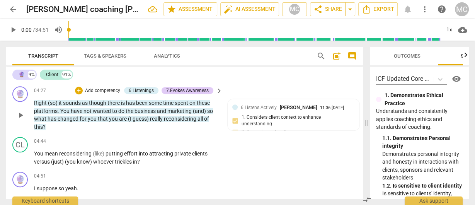
click at [102, 90] on p "Add competency" at bounding box center [102, 90] width 37 height 7
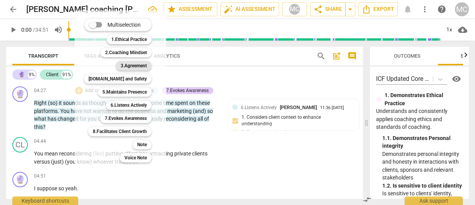
click at [137, 68] on b "3.Agreement" at bounding box center [133, 65] width 26 height 9
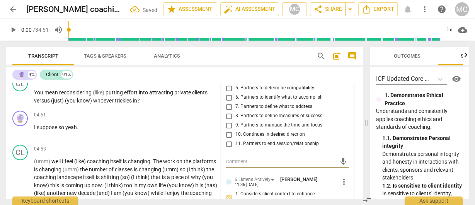
scroll to position [609, 0]
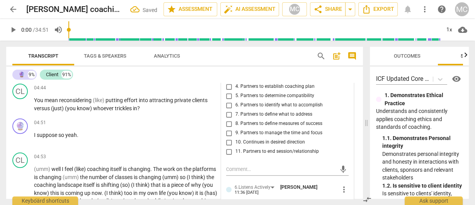
click at [253, 131] on label "9. Partners to manage the time and focus" at bounding box center [284, 132] width 122 height 9
click at [235, 131] on input "9. Partners to manage the time and focus" at bounding box center [229, 132] width 12 height 9
click at [244, 116] on span "7. Partners to define what to address" at bounding box center [273, 114] width 77 height 7
click at [235, 116] on input "7. Partners to define what to address" at bounding box center [229, 114] width 12 height 9
click at [114, 108] on span "whoever" at bounding box center [104, 108] width 22 height 6
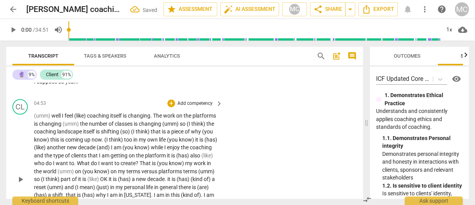
scroll to position [671, 0]
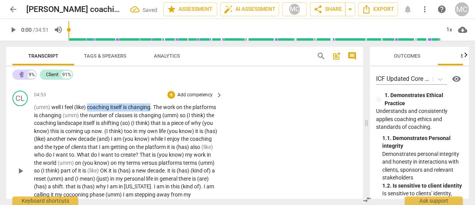
drag, startPoint x: 88, startPoint y: 105, endPoint x: 153, endPoint y: 106, distance: 64.9
click at [153, 106] on p "(umm) well I feel (like) coaching itself is changing . The work on the platform…" at bounding box center [126, 170] width 185 height 135
click at [169, 95] on icon "button" at bounding box center [170, 95] width 5 height 5
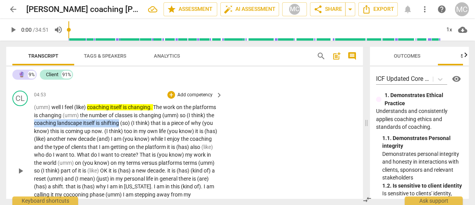
drag, startPoint x: 58, startPoint y: 122, endPoint x: 143, endPoint y: 123, distance: 85.7
click at [143, 123] on p "(umm) well I feel (like) coaching itself is changing . The work on the platform…" at bounding box center [126, 170] width 185 height 135
click at [161, 112] on icon "button" at bounding box center [163, 111] width 5 height 5
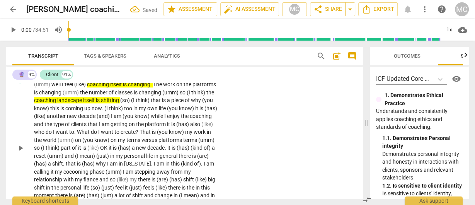
scroll to position [702, 0]
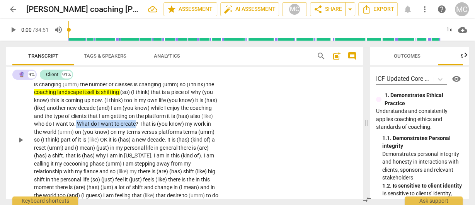
drag, startPoint x: 119, startPoint y: 121, endPoint x: 179, endPoint y: 120, distance: 59.9
click at [179, 120] on p "(umm) well I feel (like) coaching itself is changing . The work on the platform…" at bounding box center [126, 139] width 185 height 135
click at [193, 116] on icon "button" at bounding box center [194, 115] width 3 height 3
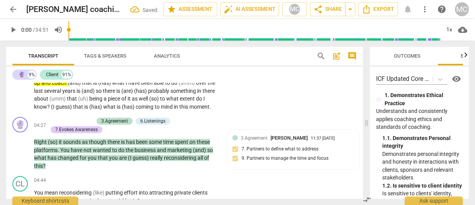
scroll to position [517, 0]
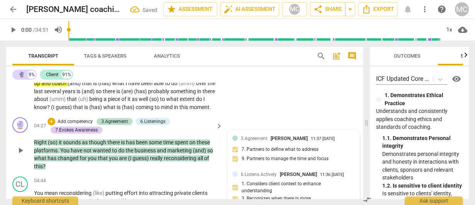
click at [310, 141] on div "11:37 [DATE]" at bounding box center [322, 138] width 24 height 5
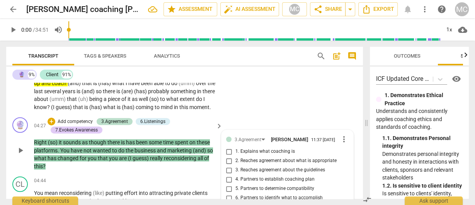
click at [71, 119] on p "Add competency" at bounding box center [75, 121] width 37 height 7
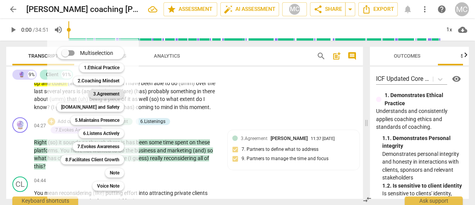
click at [109, 95] on b "3.Agreement" at bounding box center [106, 93] width 26 height 9
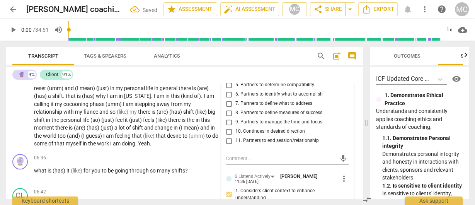
scroll to position [764, 0]
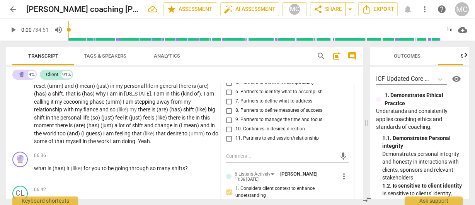
click at [244, 95] on span "6. Partners to identify what to accomplish" at bounding box center [278, 91] width 87 height 7
click at [235, 97] on input "6. Partners to identify what to accomplish" at bounding box center [229, 91] width 12 height 9
click at [244, 95] on span "6. Partners to identify what to accomplish" at bounding box center [278, 91] width 87 height 7
click at [235, 97] on input "6. Partners to identify what to accomplish" at bounding box center [229, 91] width 12 height 9
click at [253, 158] on textarea at bounding box center [281, 155] width 110 height 7
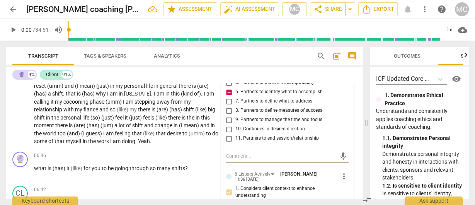
paste textarea "Opportunity to invite the session outcome at this point."
click at [339, 160] on span "send" at bounding box center [343, 156] width 8 height 8
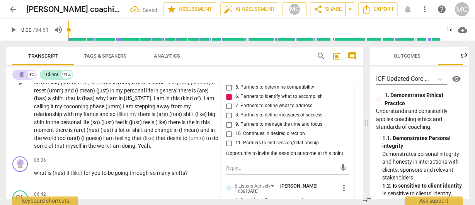
scroll to position [764, 0]
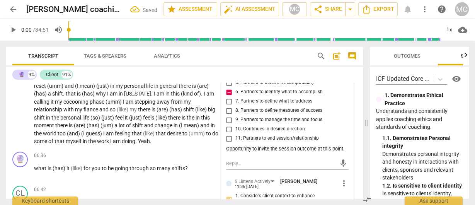
click at [90, 120] on span "life" at bounding box center [86, 117] width 8 height 6
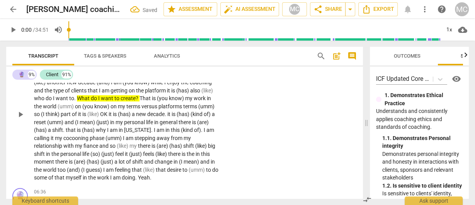
scroll to position [733, 0]
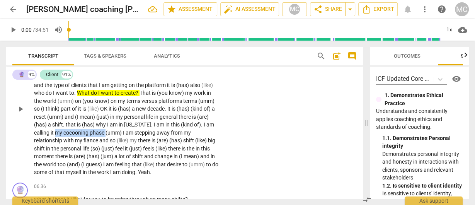
drag, startPoint x: 116, startPoint y: 133, endPoint x: 165, endPoint y: 133, distance: 49.0
click at [165, 133] on p "(umm) well I feel (like) coaching itself is changing . The work on the platform…" at bounding box center [126, 108] width 185 height 135
click at [183, 121] on icon "button" at bounding box center [183, 121] width 5 height 5
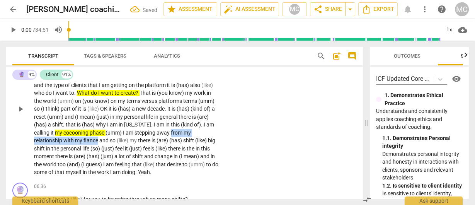
drag, startPoint x: 48, startPoint y: 141, endPoint x: 132, endPoint y: 138, distance: 84.6
click at [132, 138] on p "(umm) well I feel (like) coaching itself is changing . The work on the platform…" at bounding box center [126, 108] width 185 height 135
click at [150, 127] on icon "button" at bounding box center [153, 129] width 8 height 9
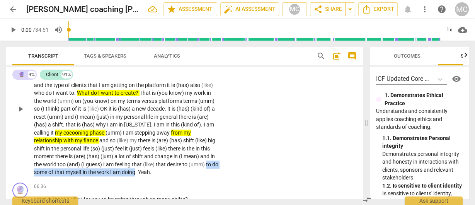
drag, startPoint x: 98, startPoint y: 171, endPoint x: 214, endPoint y: 171, distance: 115.8
click at [214, 171] on p "(umm) well I feel (like) coaching itself is changing . The work on the platform…" at bounding box center [126, 108] width 185 height 135
click at [230, 162] on icon "button" at bounding box center [231, 160] width 5 height 5
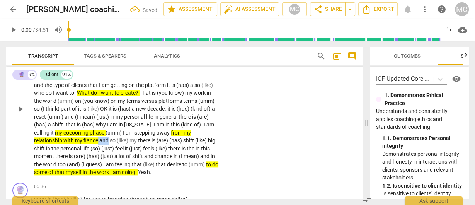
drag, startPoint x: 144, startPoint y: 139, endPoint x: 133, endPoint y: 142, distance: 11.1
click at [133, 142] on p "(umm) well I feel (like) coaching itself is changing . The work on the platform…" at bounding box center [126, 108] width 185 height 135
click at [171, 131] on span "keyboard_arrow_down" at bounding box center [170, 129] width 9 height 9
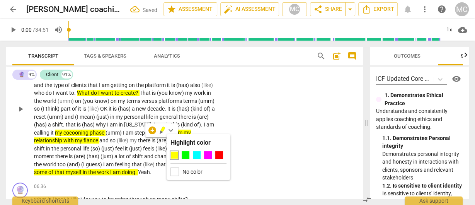
click at [138, 159] on p "(umm) well I feel (like) coaching itself is changing . The work on the platform…" at bounding box center [126, 108] width 185 height 135
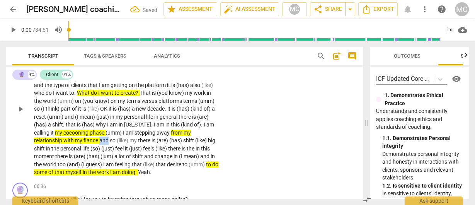
drag, startPoint x: 143, startPoint y: 139, endPoint x: 135, endPoint y: 141, distance: 8.3
click at [110, 141] on span "and" at bounding box center [104, 140] width 10 height 6
click at [86, 153] on span "(are)" at bounding box center [80, 156] width 13 height 6
drag, startPoint x: 143, startPoint y: 140, endPoint x: 134, endPoint y: 141, distance: 9.7
click at [134, 141] on p "(umm) well I feel (like) coaching itself is changing . The work on the platform…" at bounding box center [126, 108] width 185 height 135
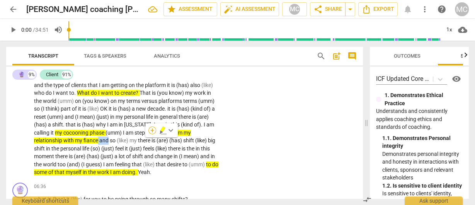
click at [149, 129] on div "+" at bounding box center [152, 130] width 8 height 8
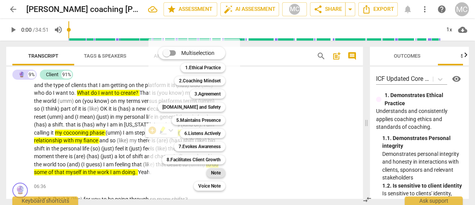
click at [208, 172] on div "Note" at bounding box center [215, 172] width 19 height 9
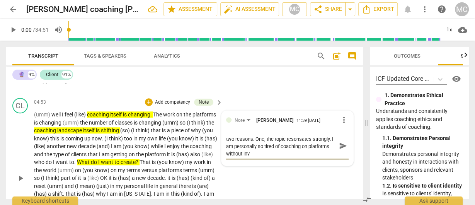
scroll to position [0, 0]
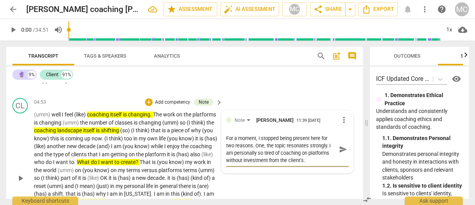
click at [310, 163] on textarea "For a moment, I stopped being present here for two reasons. One, the topic reso…" at bounding box center [281, 148] width 110 height 29
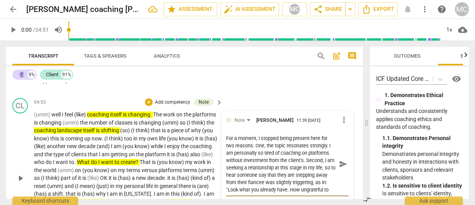
scroll to position [6, 0]
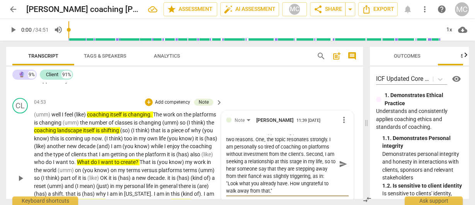
click at [251, 168] on textarea "For a moment, I stopped being present here for two reasons. One, the topic reso…" at bounding box center [281, 163] width 110 height 59
click at [339, 164] on span "send" at bounding box center [343, 163] width 8 height 8
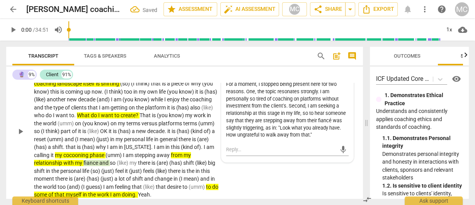
scroll to position [725, 0]
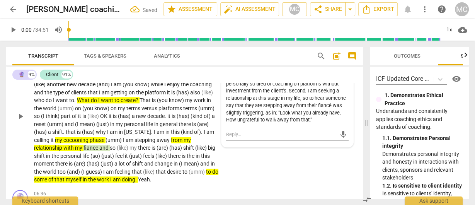
click at [151, 150] on span "there" at bounding box center [145, 147] width 14 height 6
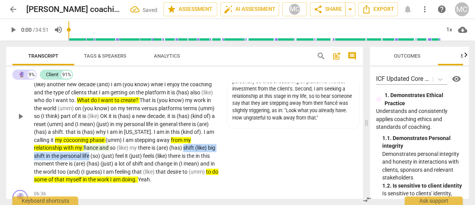
drag, startPoint x: 49, startPoint y: 156, endPoint x: 138, endPoint y: 156, distance: 89.2
click at [138, 156] on p "(umm) well I feel (like) coaching itself is changing . The work on the platform…" at bounding box center [126, 116] width 185 height 135
click at [159, 146] on icon "button" at bounding box center [157, 145] width 8 height 9
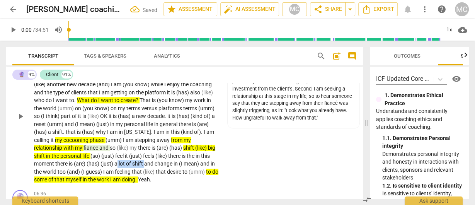
drag, startPoint x: 174, startPoint y: 164, endPoint x: 202, endPoint y: 161, distance: 28.3
click at [202, 161] on p "(umm) well I feel (like) coaching itself is changing . The work on the platform…" at bounding box center [126, 116] width 185 height 135
click at [219, 153] on icon "button" at bounding box center [219, 151] width 5 height 5
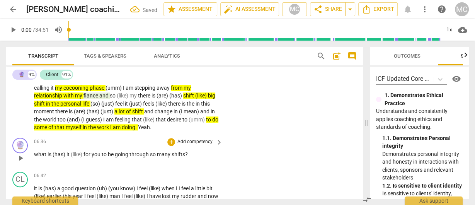
scroll to position [787, 0]
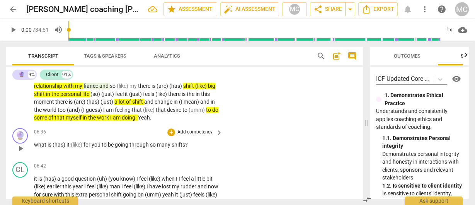
click at [200, 136] on p "Add competency" at bounding box center [194, 132] width 37 height 7
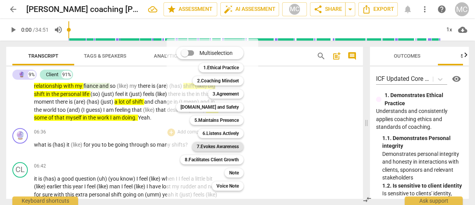
click at [215, 150] on b "7.Evokes Awareness" at bounding box center [218, 146] width 42 height 9
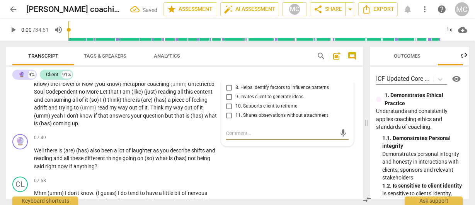
scroll to position [868, 0]
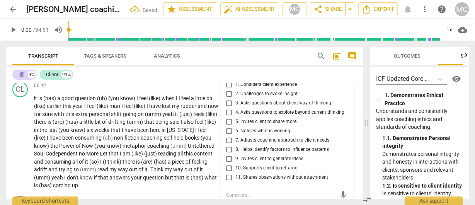
click at [250, 107] on span "3. Asks questions about client way of thinking" at bounding box center [283, 103] width 96 height 7
click at [235, 108] on input "3. Asks questions about client way of thinking" at bounding box center [229, 102] width 12 height 9
click at [254, 125] on span "5. Invites client to share more" at bounding box center [265, 121] width 61 height 7
click at [235, 126] on input "5. Invites client to share more" at bounding box center [229, 121] width 12 height 9
click at [248, 153] on span "8. Helps identify factors to influence patterns" at bounding box center [281, 149] width 93 height 7
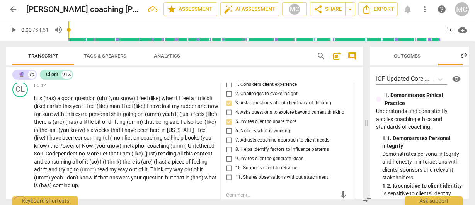
click at [235, 154] on input "8. Helps identify factors to influence patterns" at bounding box center [229, 149] width 12 height 9
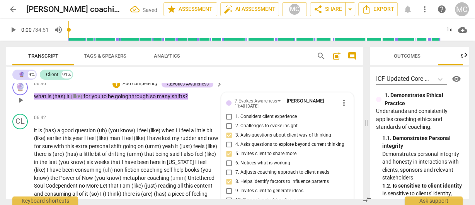
scroll to position [806, 0]
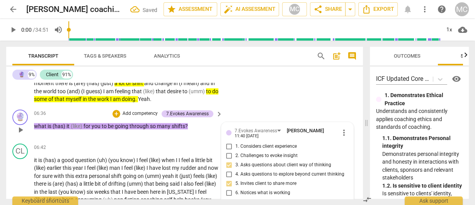
click at [130, 117] on p "Add competency" at bounding box center [140, 113] width 37 height 7
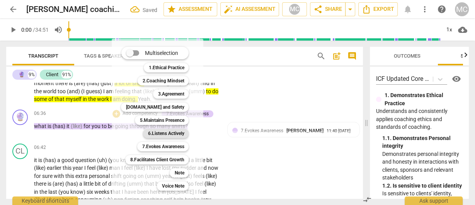
click at [159, 135] on b "6.Listens Actively" at bounding box center [165, 133] width 36 height 9
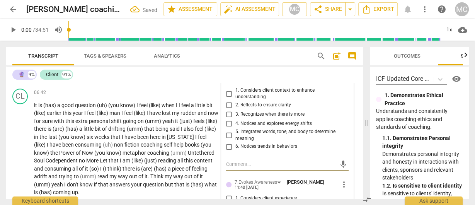
scroll to position [830, 0]
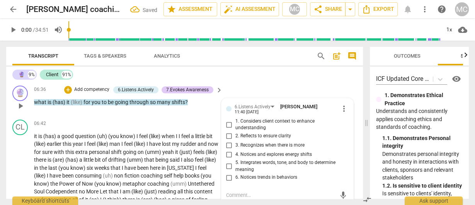
click at [239, 172] on span "5. Integrates words, tone, and body to determine meaning" at bounding box center [290, 166] width 110 height 14
click at [235, 171] on input "5. Integrates words, tone, and body to determine meaning" at bounding box center [229, 165] width 12 height 9
click at [247, 158] on span "4. Notices and explores energy shifts" at bounding box center [273, 154] width 76 height 7
click at [235, 159] on input "4. Notices and explores energy shifts" at bounding box center [229, 154] width 12 height 9
click at [245, 158] on span "4. Notices and explores energy shifts" at bounding box center [273, 154] width 76 height 7
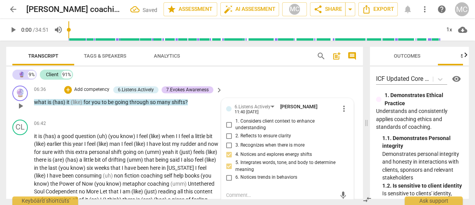
click at [235, 159] on input "4. Notices and explores energy shifts" at bounding box center [229, 154] width 12 height 9
click at [245, 158] on span "4. Notices and explores energy shifts" at bounding box center [273, 154] width 76 height 7
click at [235, 159] on input "4. Notices and explores energy shifts" at bounding box center [229, 154] width 12 height 9
click at [245, 149] on span "3. Recognizes when there is more" at bounding box center [269, 145] width 69 height 7
click at [235, 150] on input "3. Recognizes when there is more" at bounding box center [229, 145] width 12 height 9
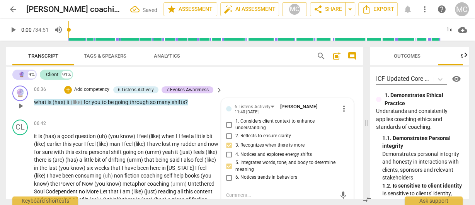
click at [244, 139] on span "2. Reflects to ensure clarity" at bounding box center [263, 135] width 56 height 7
click at [235, 140] on input "2. Reflects to ensure clarity" at bounding box center [229, 135] width 12 height 9
click at [237, 126] on span "1. Considers client context to enhance understanding" at bounding box center [290, 125] width 110 height 14
click at [235, 126] on input "1. Considers client context to enhance understanding" at bounding box center [229, 124] width 12 height 9
click at [99, 93] on p "Add competency" at bounding box center [91, 89] width 37 height 7
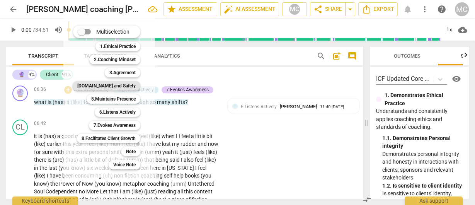
click at [117, 83] on b "[DOMAIN_NAME] and Safety" at bounding box center [106, 85] width 58 height 9
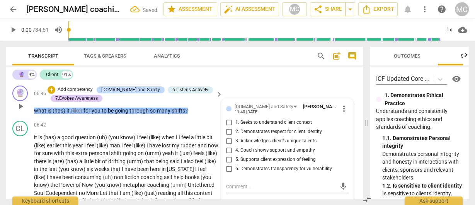
click at [275, 126] on span "1. Seeks to understand client context" at bounding box center [273, 122] width 76 height 7
click at [235, 127] on input "1. Seeks to understand client context" at bounding box center [229, 122] width 12 height 9
click at [123, 140] on span "know)" at bounding box center [128, 137] width 16 height 6
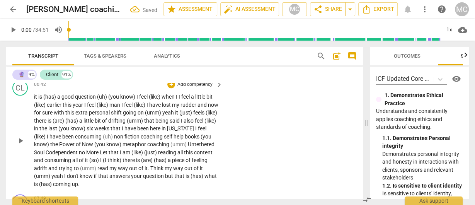
scroll to position [861, 0]
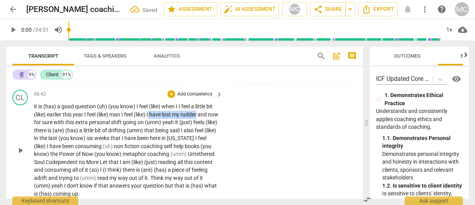
drag, startPoint x: 150, startPoint y: 123, endPoint x: 200, endPoint y: 122, distance: 49.8
click at [200, 122] on p "it is (has) a good question (uh) (you know) I feel (like) when I I feel a littl…" at bounding box center [126, 149] width 185 height 95
click at [216, 114] on icon "button" at bounding box center [217, 113] width 3 height 3
drag, startPoint x: 210, startPoint y: 121, endPoint x: 149, endPoint y: 122, distance: 61.0
click at [149, 122] on p "it is (has) a good question (uh) (you know) I feel (like) when I I feel a littl…" at bounding box center [126, 149] width 185 height 95
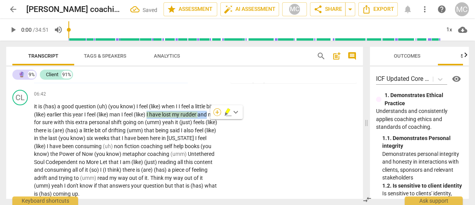
click at [215, 111] on div "+" at bounding box center [217, 112] width 8 height 8
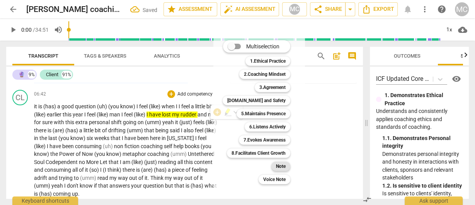
click at [286, 169] on div "Note" at bounding box center [280, 165] width 19 height 9
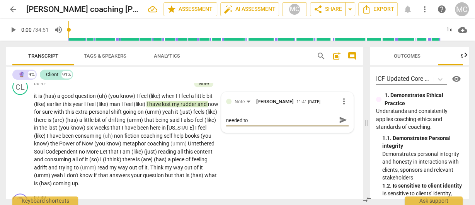
scroll to position [0, 0]
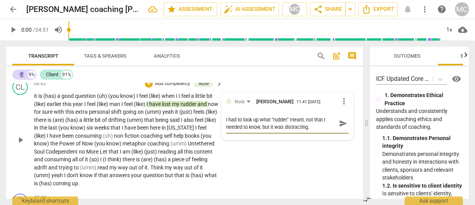
click at [339, 127] on span "send" at bounding box center [343, 123] width 8 height 8
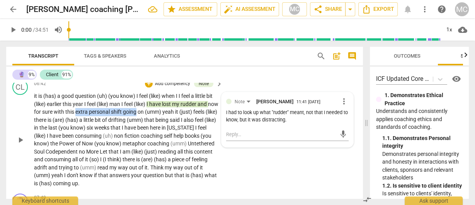
drag, startPoint x: 88, startPoint y: 119, endPoint x: 147, endPoint y: 120, distance: 59.9
click at [147, 120] on p "it is (has) a good question (uh) (you know) I feel (like) when I I feel a littl…" at bounding box center [126, 139] width 185 height 95
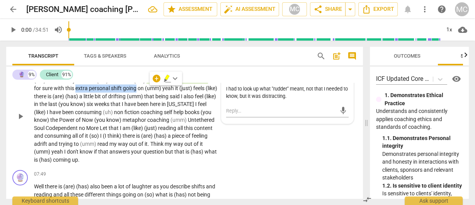
scroll to position [902, 0]
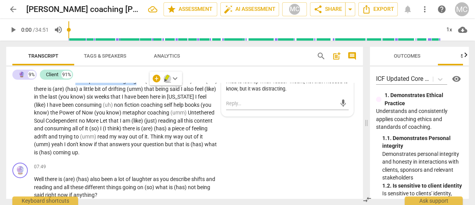
click at [166, 81] on icon "button" at bounding box center [167, 78] width 8 height 9
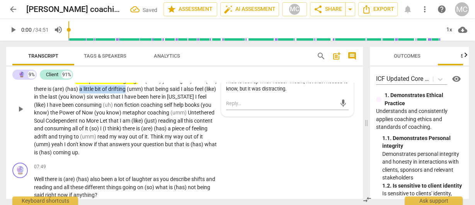
drag, startPoint x: 93, startPoint y: 98, endPoint x: 139, endPoint y: 98, distance: 45.9
click at [139, 98] on p "it is (has) a good question (uh) (you know) I feel (like) when I I feel a littl…" at bounding box center [126, 108] width 185 height 95
click at [156, 86] on icon "button" at bounding box center [158, 85] width 5 height 5
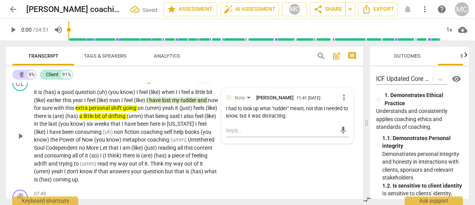
scroll to position [871, 0]
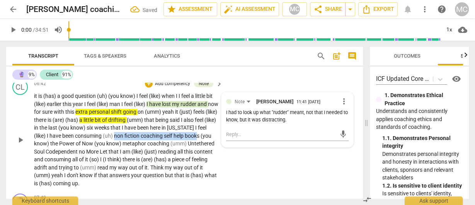
drag, startPoint x: 126, startPoint y: 143, endPoint x: 208, endPoint y: 143, distance: 82.2
click at [209, 143] on p "it is (has) a good question (uh) (you know) I feel (like) when I I feel a littl…" at bounding box center [126, 139] width 185 height 95
drag, startPoint x: 212, startPoint y: 142, endPoint x: 126, endPoint y: 140, distance: 85.3
click at [126, 140] on p "it is (has) a good question (uh) (you know) I feel (like) when I I feel a littl…" at bounding box center [126, 139] width 185 height 95
click at [124, 139] on span "non" at bounding box center [119, 135] width 10 height 6
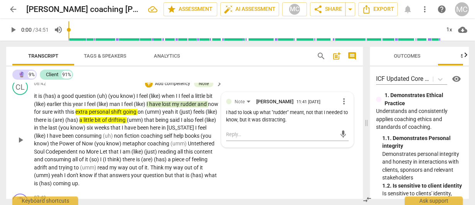
click at [108, 154] on span "Let" at bounding box center [104, 151] width 9 height 6
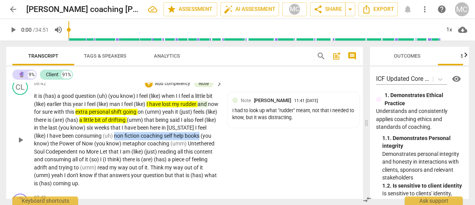
drag, startPoint x: 124, startPoint y: 143, endPoint x: 215, endPoint y: 144, distance: 90.3
click at [215, 144] on p "it is (has) a good question (uh) (you know) I feel (like) when I I feel a littl…" at bounding box center [126, 139] width 185 height 95
click at [228, 132] on icon "button" at bounding box center [229, 131] width 5 height 5
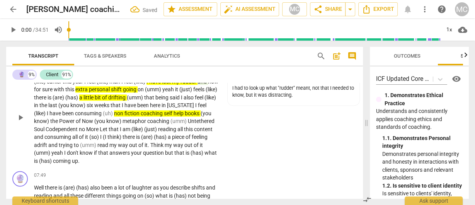
scroll to position [902, 0]
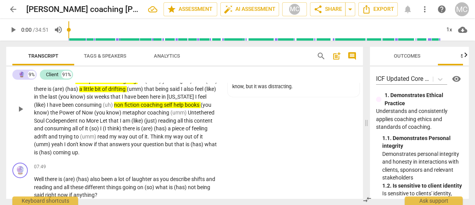
click at [170, 141] on p "it is (has) a good question (uh) (you know) I feel (like) when I I feel a littl…" at bounding box center [126, 108] width 185 height 95
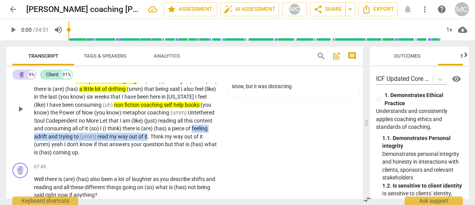
drag, startPoint x: 40, startPoint y: 142, endPoint x: 170, endPoint y: 141, distance: 130.5
click at [170, 141] on p "it is (has) a good question (uh) (you know) I feel (like) when I I feel a littl…" at bounding box center [126, 108] width 185 height 95
click at [196, 132] on span "keyboard_arrow_down" at bounding box center [195, 133] width 9 height 9
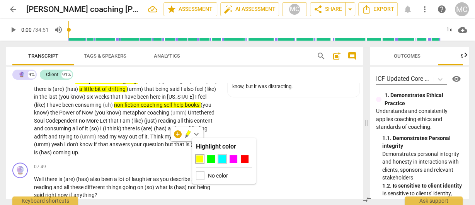
click at [219, 160] on div at bounding box center [222, 159] width 8 height 8
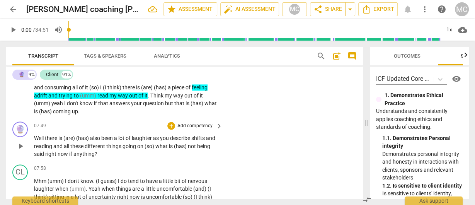
scroll to position [933, 0]
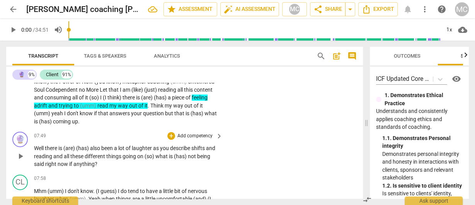
click at [190, 139] on p "Add competency" at bounding box center [194, 135] width 37 height 7
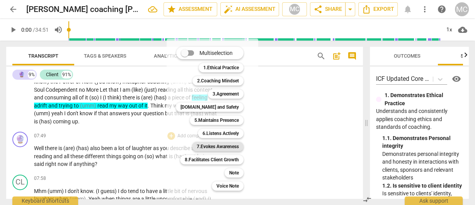
click at [212, 147] on b "7.Evokes Awareness" at bounding box center [218, 146] width 42 height 9
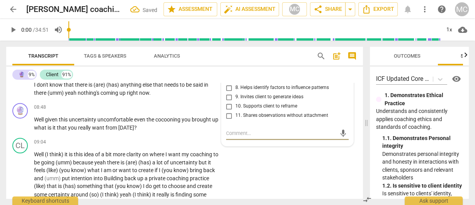
scroll to position [1017, 0]
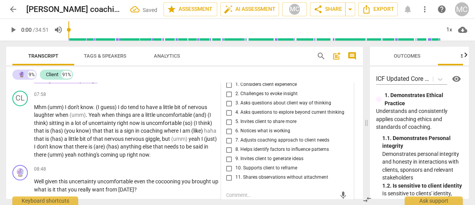
click at [250, 116] on span "4. Asks questions to explore beyond current thinking" at bounding box center [289, 112] width 109 height 7
click at [235, 117] on input "4. Asks questions to explore beyond current thinking" at bounding box center [229, 112] width 12 height 9
click at [242, 97] on span "2. Challenges to evoke insight" at bounding box center [266, 93] width 62 height 7
click at [235, 98] on input "2. Challenges to evoke insight" at bounding box center [229, 93] width 12 height 9
click at [253, 162] on span "9. Invites client to generate ideas" at bounding box center [269, 158] width 68 height 7
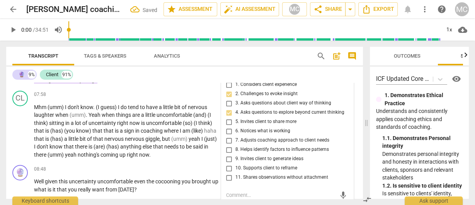
click at [235, 163] on input "9. Invites client to generate ideas" at bounding box center [229, 158] width 12 height 9
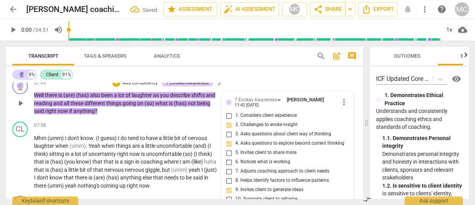
click at [256, 193] on span "9. Invites client to generate ideas" at bounding box center [269, 189] width 68 height 7
click at [235, 194] on input "9. Invites client to generate ideas" at bounding box center [229, 189] width 12 height 9
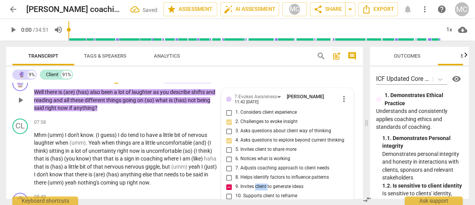
click at [256, 190] on span "9. Invites client to generate ideas" at bounding box center [269, 186] width 68 height 7
click at [235, 191] on input "9. Invites client to generate ideas" at bounding box center [229, 186] width 12 height 9
click at [125, 83] on div "+ Add competency 7.Evokes Awareness" at bounding box center [162, 79] width 101 height 8
click at [132, 83] on p "Add competency" at bounding box center [140, 79] width 37 height 7
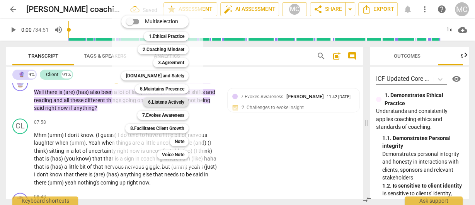
click at [170, 100] on b "6.Listens Actively" at bounding box center [165, 101] width 36 height 9
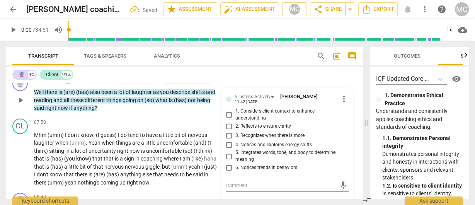
click at [279, 148] on span "4. Notices and explores energy shifts" at bounding box center [273, 144] width 76 height 7
click at [235, 149] on input "4. Notices and explores energy shifts" at bounding box center [229, 144] width 12 height 9
click at [251, 139] on span "3. Recognizes when there is more" at bounding box center [269, 135] width 69 height 7
click at [235, 140] on input "3. Recognizes when there is more" at bounding box center [229, 134] width 12 height 9
click at [251, 139] on span "3. Recognizes when there is more" at bounding box center [269, 135] width 69 height 7
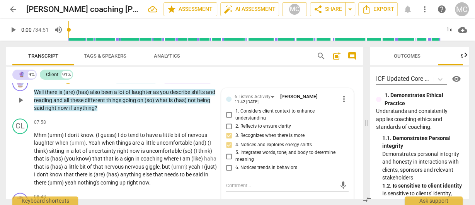
click at [235, 140] on input "3. Recognizes when there is more" at bounding box center [229, 134] width 12 height 9
click at [275, 189] on textarea at bounding box center [281, 184] width 110 height 7
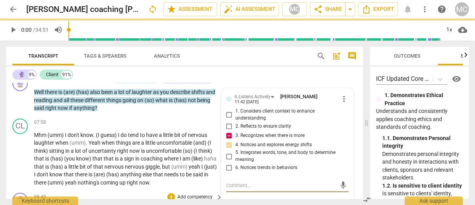
paste textarea "Opportunity to make the question simpler without assuming that someone else is …"
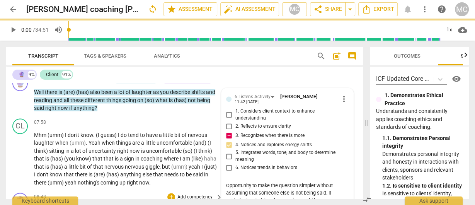
scroll to position [1023, 0]
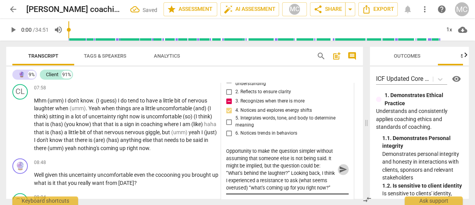
click at [341, 172] on span "send" at bounding box center [343, 169] width 8 height 8
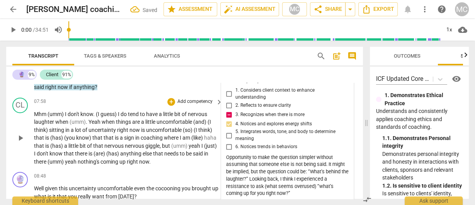
scroll to position [992, 0]
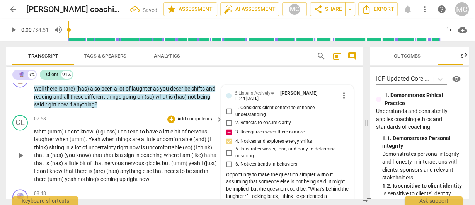
click at [132, 159] on p "Mhm (umm) I don't know . (I guess) I do tend to have a little bit of nervous la…" at bounding box center [126, 155] width 185 height 56
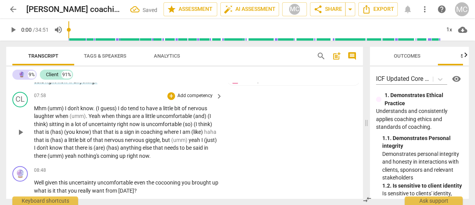
scroll to position [1023, 0]
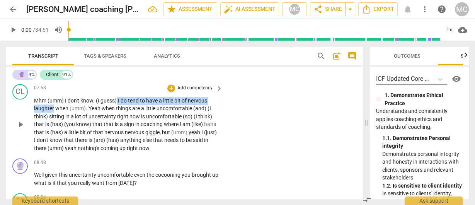
drag, startPoint x: 118, startPoint y: 107, endPoint x: 53, endPoint y: 117, distance: 65.3
click at [53, 117] on p "Mhm (umm) I don't know . (I guess) I do tend to have a little bit of nervous la…" at bounding box center [126, 125] width 185 height 56
click at [83, 104] on span "keyboard_arrow_down" at bounding box center [80, 106] width 9 height 9
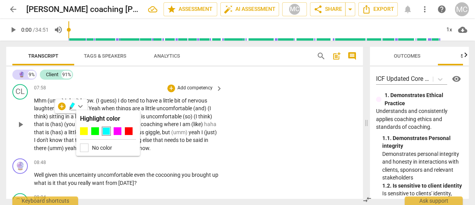
click at [81, 130] on div at bounding box center [84, 131] width 8 height 8
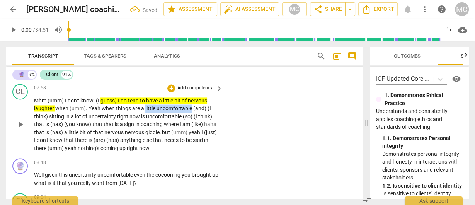
drag, startPoint x: 145, startPoint y: 117, endPoint x: 191, endPoint y: 119, distance: 46.4
click at [191, 119] on p "Mhm (umm) I don't know . (I guess) I do tend to have a little bit of nervous la…" at bounding box center [126, 125] width 185 height 56
click at [216, 106] on span "keyboard_arrow_down" at bounding box center [218, 106] width 9 height 9
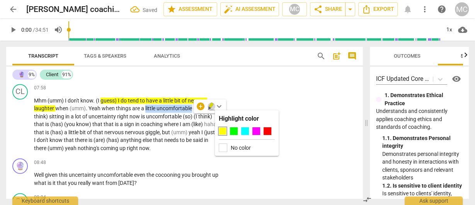
click at [211, 106] on icon "button" at bounding box center [210, 104] width 5 height 5
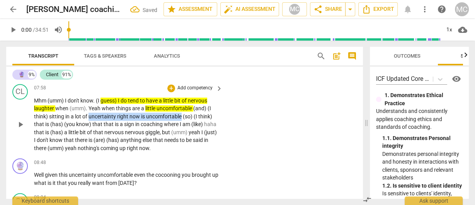
drag, startPoint x: 137, startPoint y: 125, endPoint x: 181, endPoint y: 123, distance: 44.4
click at [181, 123] on p "Mhm (umm) I don't know . (I guess) I do tend to have a little bit of nervous la…" at bounding box center [126, 125] width 185 height 56
click at [201, 114] on icon "button" at bounding box center [201, 113] width 8 height 9
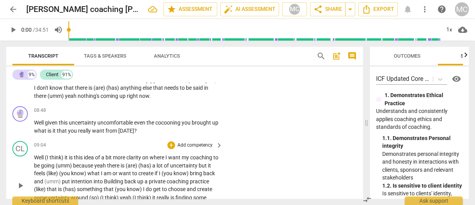
scroll to position [1085, 0]
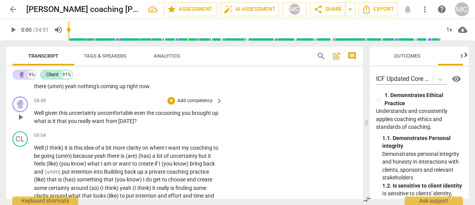
click at [186, 104] on p "Add competency" at bounding box center [194, 100] width 37 height 7
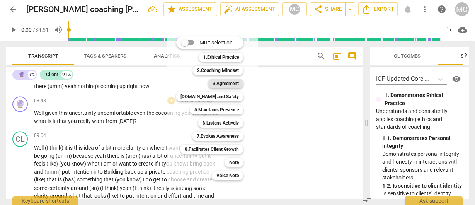
click at [224, 84] on b "3.Agreement" at bounding box center [225, 83] width 26 height 9
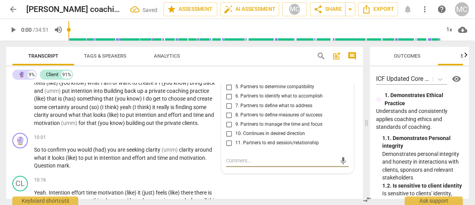
scroll to position [1134, 0]
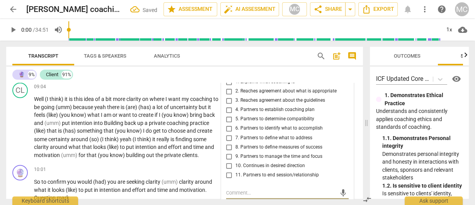
click at [253, 159] on span "9. Partners to manage the time and focus" at bounding box center [278, 156] width 87 height 7
click at [235, 161] on input "9. Partners to manage the time and focus" at bounding box center [229, 155] width 12 height 9
click at [253, 141] on span "7. Partners to define what to address" at bounding box center [273, 137] width 77 height 7
click at [235, 142] on input "7. Partners to define what to address" at bounding box center [229, 137] width 12 height 9
click at [248, 132] on span "6. Partners to identify what to accomplish" at bounding box center [278, 128] width 87 height 7
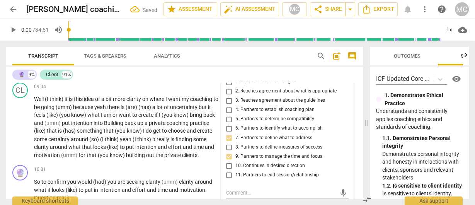
click at [235, 133] on input "6. Partners to identify what to accomplish" at bounding box center [229, 128] width 12 height 9
click at [247, 141] on span "7. Partners to define what to address" at bounding box center [273, 137] width 77 height 7
click at [235, 142] on input "7. Partners to define what to address" at bounding box center [229, 137] width 12 height 9
click at [247, 141] on span "7. Partners to define what to address" at bounding box center [273, 137] width 77 height 7
click at [235, 142] on input "7. Partners to define what to address" at bounding box center [229, 137] width 12 height 9
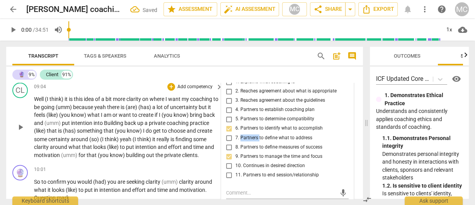
scroll to position [1041, 0]
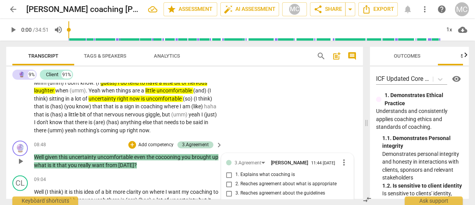
click at [161, 148] on p "Add competency" at bounding box center [155, 144] width 37 height 7
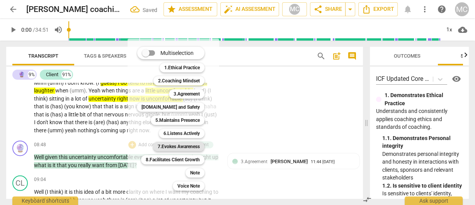
click at [177, 147] on b "7.Evokes Awareness" at bounding box center [179, 146] width 42 height 9
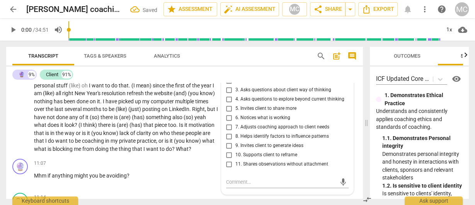
scroll to position [1257, 0]
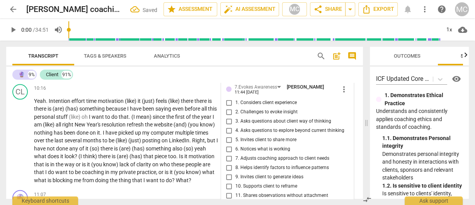
click at [324, 89] on span "[PERSON_NAME]" at bounding box center [304, 86] width 37 height 6
click at [339, 93] on span "more_vert" at bounding box center [343, 88] width 9 height 9
click at [345, 121] on ul "Edit Delete" at bounding box center [350, 106] width 27 height 35
click at [346, 118] on li "Delete" at bounding box center [350, 113] width 27 height 15
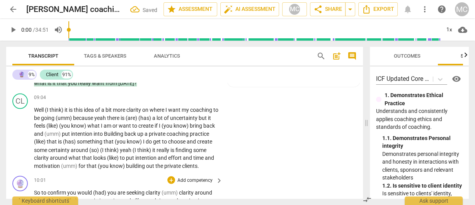
scroll to position [1072, 0]
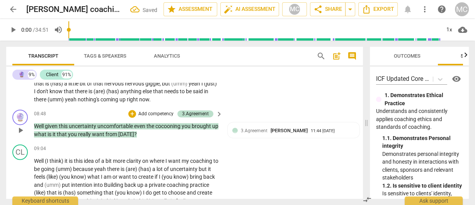
click at [153, 117] on p "Add competency" at bounding box center [155, 113] width 37 height 7
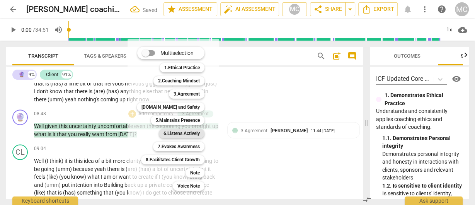
click at [185, 130] on b "6.Listens Actively" at bounding box center [181, 133] width 36 height 9
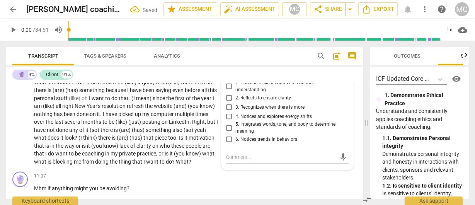
scroll to position [1288, 0]
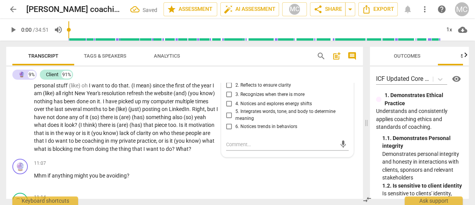
click at [242, 89] on span "2. Reflects to ensure clarity" at bounding box center [263, 85] width 56 height 7
click at [235, 90] on input "2. Reflects to ensure clarity" at bounding box center [229, 84] width 12 height 9
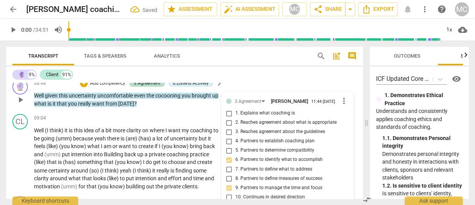
scroll to position [1103, 0]
click at [107, 141] on span "yeah" at bounding box center [100, 138] width 13 height 6
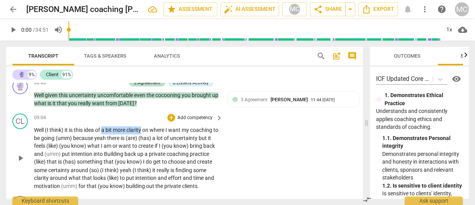
drag, startPoint x: 103, startPoint y: 137, endPoint x: 142, endPoint y: 134, distance: 39.8
click at [142, 134] on p "Well (I think) it is this idea of a bit more clarity on where I want my coachin…" at bounding box center [126, 157] width 185 height 63
click at [162, 127] on icon "button" at bounding box center [161, 126] width 5 height 5
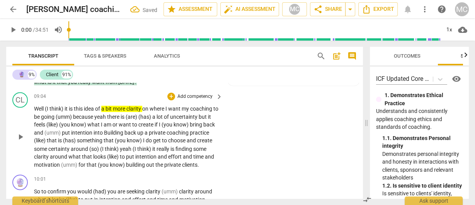
scroll to position [1134, 0]
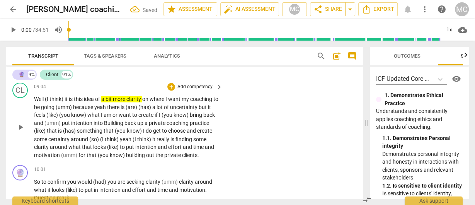
click at [179, 110] on span "uncertainty" at bounding box center [184, 107] width 29 height 6
drag, startPoint x: 177, startPoint y: 115, endPoint x: 204, endPoint y: 116, distance: 27.0
click at [204, 116] on p "Well (I think) it is this idea of a bit more clarity on where I want my coachin…" at bounding box center [126, 126] width 185 height 63
click at [220, 104] on icon "button" at bounding box center [224, 104] width 8 height 9
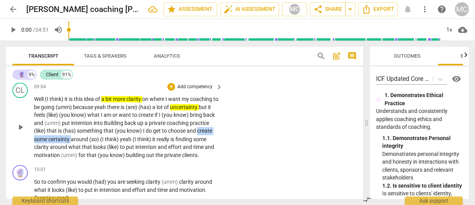
drag, startPoint x: 88, startPoint y: 144, endPoint x: 34, endPoint y: 146, distance: 54.1
click at [34, 146] on p "Well (I think) it is this idea of a bit more clarity on where I want my coachin…" at bounding box center [126, 126] width 185 height 63
click at [106, 136] on icon "button" at bounding box center [106, 136] width 8 height 9
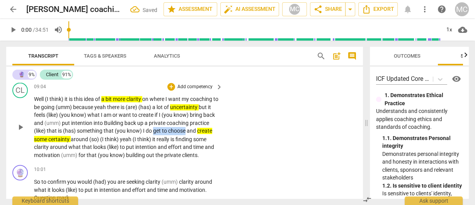
drag, startPoint x: 173, startPoint y: 139, endPoint x: 205, endPoint y: 139, distance: 32.0
click at [205, 139] on p "Well (I think) it is this idea of a bit more clarity on where I want my coachin…" at bounding box center [126, 126] width 185 height 63
click at [224, 127] on icon "button" at bounding box center [225, 127] width 5 height 5
drag, startPoint x: 36, startPoint y: 154, endPoint x: 63, endPoint y: 152, distance: 26.7
click at [63, 152] on p "Well (I think) it is this idea of a bit more clarity on where I want my coachin…" at bounding box center [126, 126] width 185 height 63
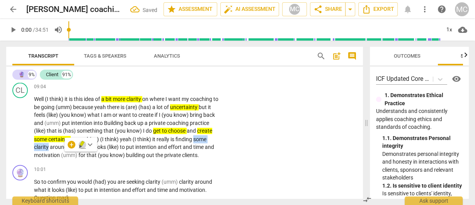
click at [79, 142] on icon "button" at bounding box center [82, 144] width 8 height 9
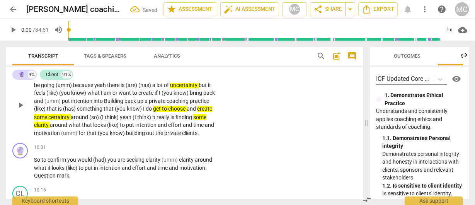
scroll to position [1164, 0]
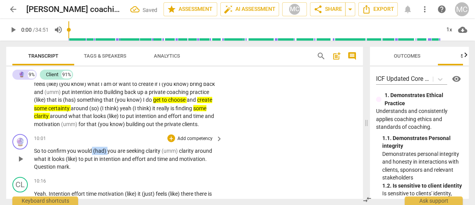
drag, startPoint x: 107, startPoint y: 168, endPoint x: 92, endPoint y: 166, distance: 15.1
click at [92, 166] on p "So to confirm you would (had) you are seeking clarity (umm) clarity around what…" at bounding box center [126, 158] width 185 height 24
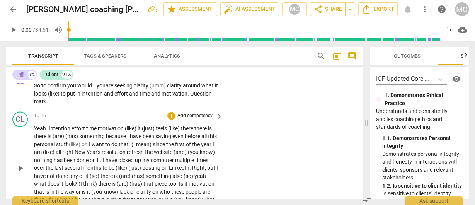
scroll to position [1195, 0]
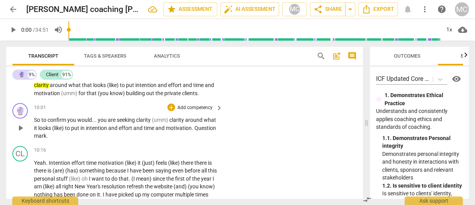
click at [191, 111] on p "Add competency" at bounding box center [194, 107] width 37 height 7
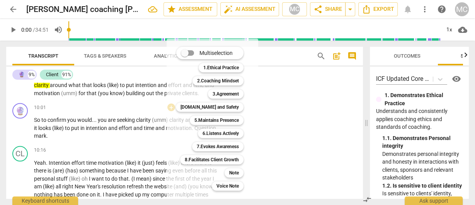
click at [111, 56] on div at bounding box center [237, 102] width 475 height 205
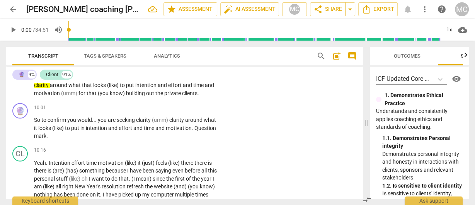
scroll to position [1164, 0]
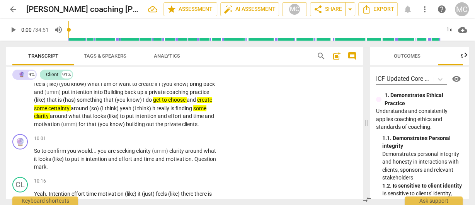
click at [107, 55] on span "Tags & Speakers" at bounding box center [105, 56] width 42 height 6
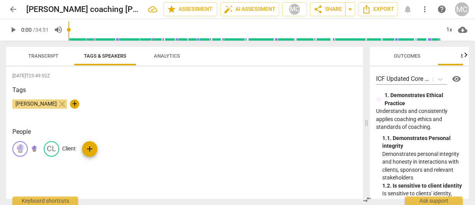
click at [34, 150] on p "🔮" at bounding box center [34, 148] width 7 height 8
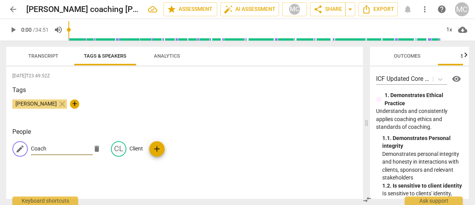
click at [124, 92] on h3 "Tags" at bounding box center [184, 89] width 344 height 9
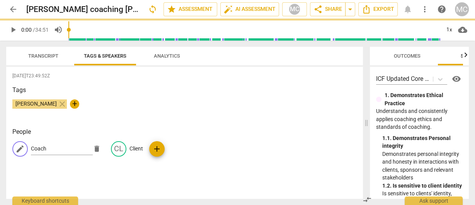
click at [38, 55] on span "Transcript" at bounding box center [43, 56] width 30 height 6
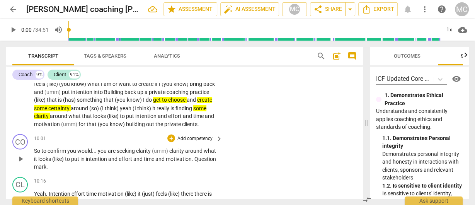
click at [142, 161] on span "and" at bounding box center [138, 158] width 10 height 6
drag, startPoint x: 133, startPoint y: 177, endPoint x: 159, endPoint y: 168, distance: 27.6
click at [133, 161] on span "effort" at bounding box center [126, 158] width 15 height 6
click at [183, 142] on p "Add competency" at bounding box center [194, 138] width 37 height 7
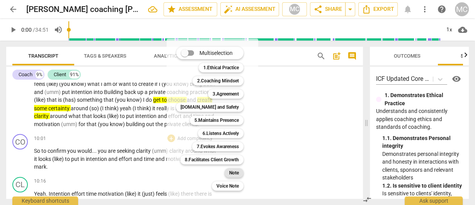
click at [232, 171] on b "Note" at bounding box center [234, 172] width 10 height 9
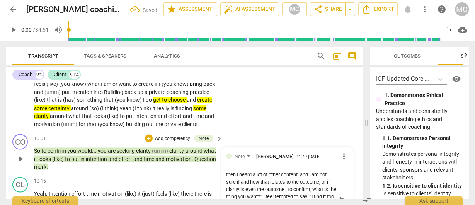
scroll to position [1213, 0]
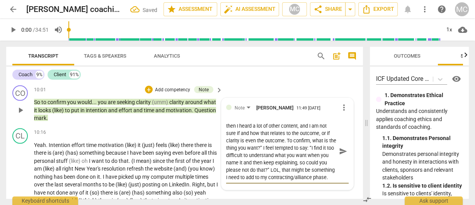
click at [341, 155] on span "send" at bounding box center [343, 151] width 8 height 8
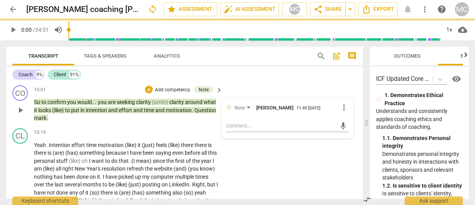
scroll to position [0, 0]
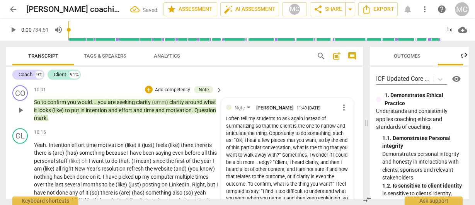
click at [164, 93] on p "Add competency" at bounding box center [172, 89] width 37 height 7
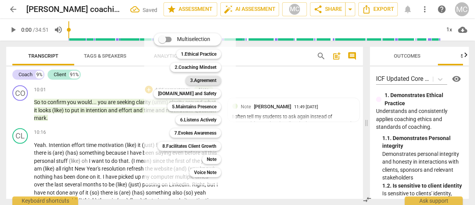
click at [195, 79] on b "3.Agreement" at bounding box center [203, 80] width 26 height 9
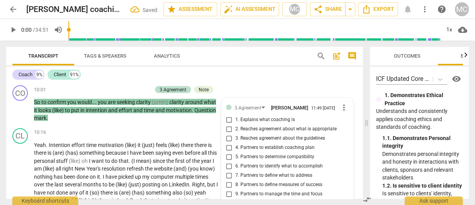
scroll to position [1320, 0]
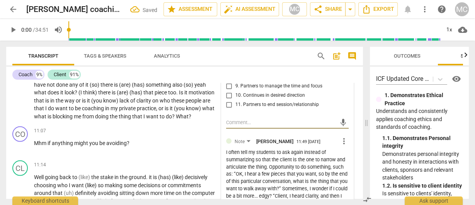
click at [256, 90] on span "9. Partners to manage the time and focus" at bounding box center [278, 86] width 87 height 7
click at [235, 91] on input "9. Partners to manage the time and focus" at bounding box center [229, 85] width 12 height 9
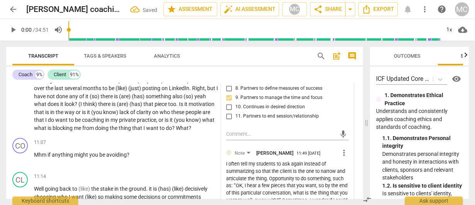
scroll to position [1290, 0]
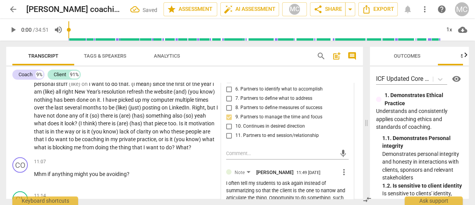
click at [256, 93] on span "6. Partners to identify what to accomplish" at bounding box center [278, 89] width 87 height 7
click at [235, 94] on input "6. Partners to identify what to accomplish" at bounding box center [229, 89] width 12 height 9
click at [112, 126] on span "there" at bounding box center [105, 123] width 14 height 6
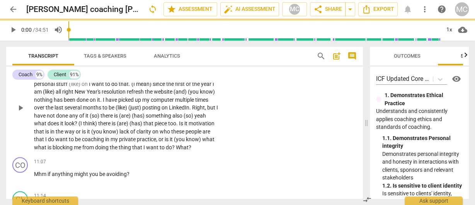
scroll to position [1259, 0]
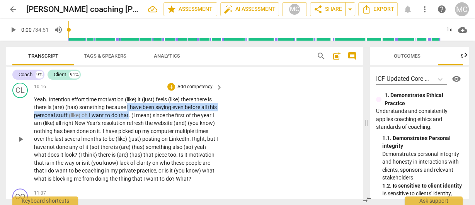
drag, startPoint x: 128, startPoint y: 125, endPoint x: 139, endPoint y: 129, distance: 11.3
click at [139, 129] on p "Yeah . Intention effort time motivation (like) it (just) feels (like) there the…" at bounding box center [126, 138] width 185 height 87
click at [156, 120] on icon "button" at bounding box center [156, 119] width 5 height 5
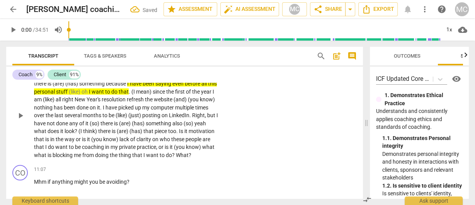
scroll to position [1290, 0]
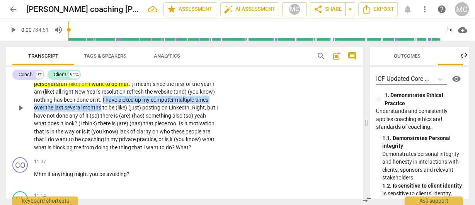
drag, startPoint x: 119, startPoint y: 115, endPoint x: 116, endPoint y: 123, distance: 8.5
click at [116, 123] on p "Yeah . Intention effort time motivation (like) it (just) feels (like) there the…" at bounding box center [126, 107] width 185 height 87
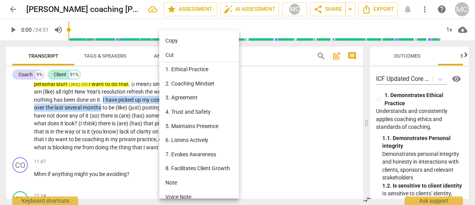
click at [195, 182] on li "Note" at bounding box center [200, 182] width 82 height 14
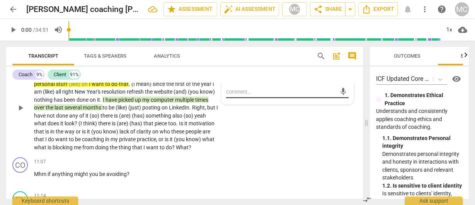
click at [269, 98] on div "mic" at bounding box center [287, 92] width 122 height 12
click at [268, 95] on textarea at bounding box center [281, 91] width 110 height 7
paste textarea "Opportunity to interrupt. “Client, client, this seems to be repeating what we w…"
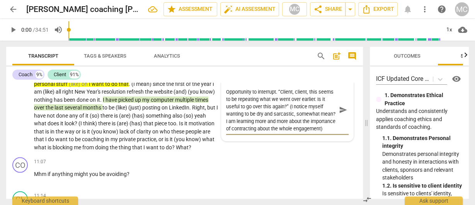
scroll to position [7, 0]
click at [339, 114] on span "send" at bounding box center [343, 110] width 8 height 8
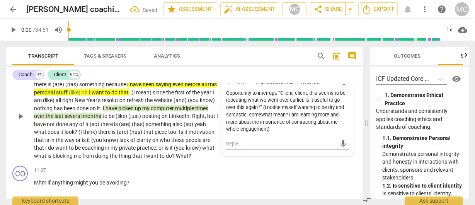
scroll to position [1290, 0]
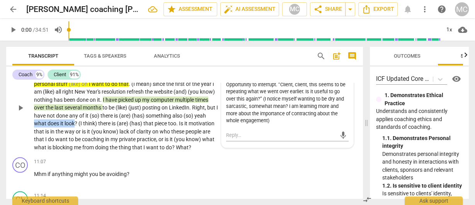
drag, startPoint x: 57, startPoint y: 140, endPoint x: 98, endPoint y: 139, distance: 41.7
click at [98, 139] on p "Yeah . Intention effort time motivation (like) it (just) feels (like) there the…" at bounding box center [126, 107] width 185 height 87
click at [114, 129] on icon "button" at bounding box center [116, 127] width 5 height 5
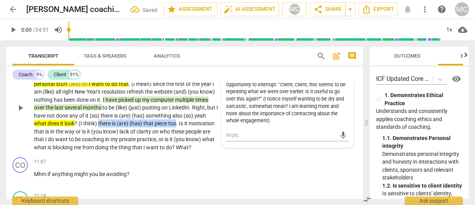
drag, startPoint x: 126, startPoint y: 139, endPoint x: 200, endPoint y: 138, distance: 74.1
click at [200, 138] on p "Yeah . Intention effort time motivation (like) it (just) feels (like) there the…" at bounding box center [126, 107] width 185 height 87
click at [223, 128] on span "keyboard_arrow_down" at bounding box center [225, 128] width 9 height 9
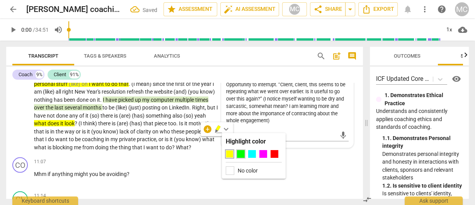
click at [240, 153] on div at bounding box center [241, 154] width 8 height 8
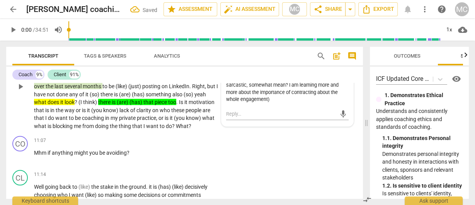
scroll to position [1320, 0]
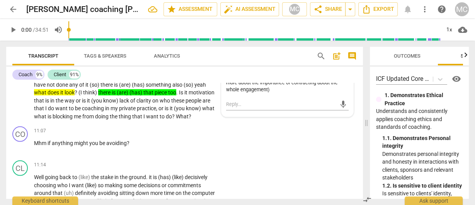
click at [59, 120] on p "Yeah . Intention effort time motivation (like) it (just) feels (like) there the…" at bounding box center [126, 76] width 185 height 87
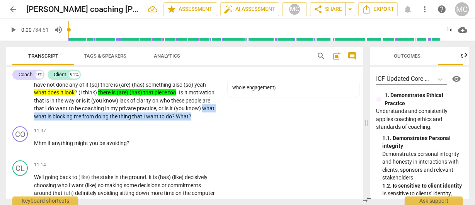
drag, startPoint x: 53, startPoint y: 139, endPoint x: 51, endPoint y: 132, distance: 7.2
click at [51, 120] on p "Yeah . Intention effort time motivation (like) it (just) feels (like) there the…" at bounding box center [126, 76] width 185 height 87
drag, startPoint x: 58, startPoint y: 132, endPoint x: 169, endPoint y: 131, distance: 112.0
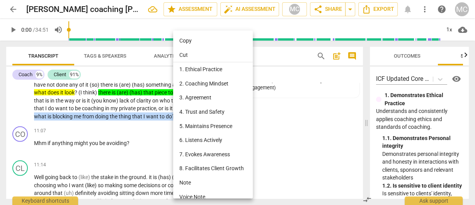
click at [195, 180] on li "Note" at bounding box center [214, 182] width 82 height 14
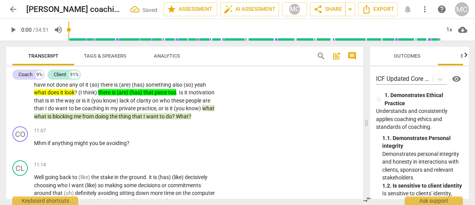
scroll to position [1259, 0]
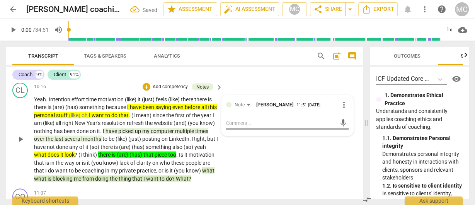
paste textarea "“What question do you want to answer by the time we end the conversation?”"
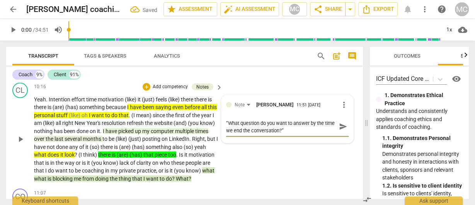
click at [339, 130] on span "send" at bounding box center [343, 126] width 8 height 8
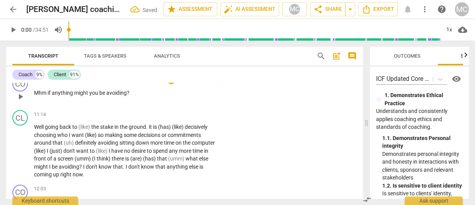
scroll to position [1351, 0]
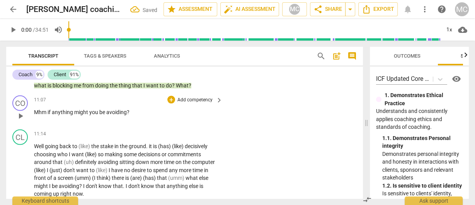
click at [197, 103] on p "Add competency" at bounding box center [194, 100] width 37 height 7
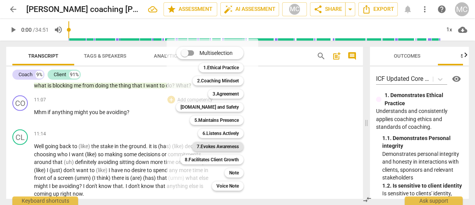
click at [217, 147] on b "7.Evokes Awareness" at bounding box center [218, 146] width 42 height 9
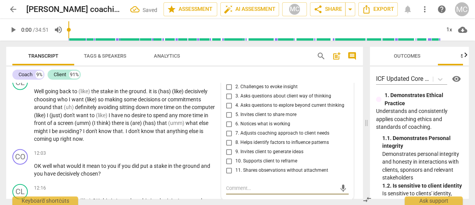
scroll to position [1384, 0]
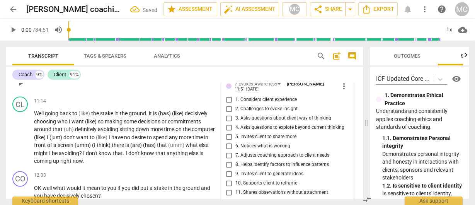
click at [244, 112] on span "2. Challenges to evoke insight" at bounding box center [266, 108] width 62 height 7
click at [235, 114] on input "2. Challenges to evoke insight" at bounding box center [229, 108] width 12 height 9
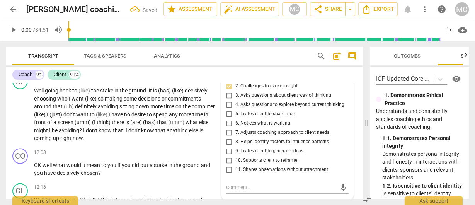
scroll to position [1415, 0]
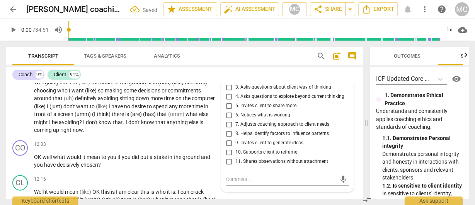
click at [250, 100] on span "4. Asks questions to explore beyond current thinking" at bounding box center [289, 96] width 109 height 7
click at [235, 101] on input "4. Asks questions to explore beyond current thinking" at bounding box center [229, 96] width 12 height 9
click at [265, 137] on span "8. Helps identify factors to influence patterns" at bounding box center [281, 133] width 93 height 7
click at [235, 138] on input "8. Helps identify factors to influence patterns" at bounding box center [229, 133] width 12 height 9
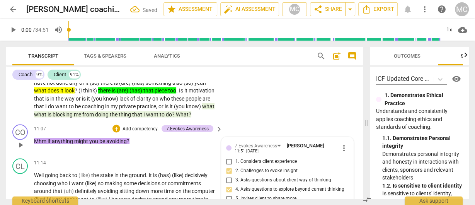
click at [136, 132] on p "Add competency" at bounding box center [140, 128] width 37 height 7
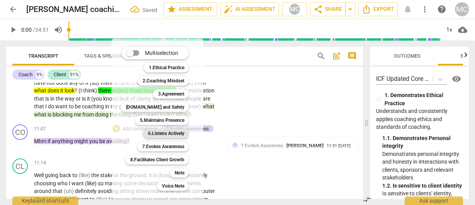
click at [162, 135] on b "6.Listens Actively" at bounding box center [165, 133] width 36 height 9
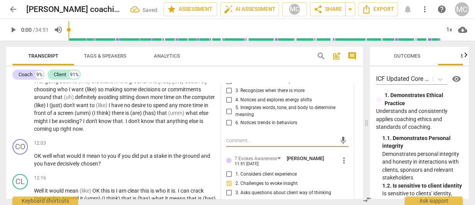
scroll to position [1408, 0]
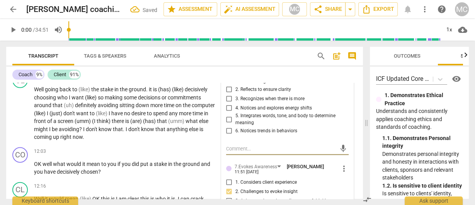
click at [264, 102] on span "3. Recognizes when there is more" at bounding box center [269, 98] width 69 height 7
click at [235, 103] on input "3. Recognizes when there is more" at bounding box center [229, 98] width 12 height 9
click at [250, 85] on span "1. Considers client context to enhance understanding" at bounding box center [290, 78] width 110 height 14
click at [235, 83] on input "1. Considers client context to enhance understanding" at bounding box center [229, 77] width 12 height 9
click at [147, 116] on span "desire" at bounding box center [138, 113] width 15 height 6
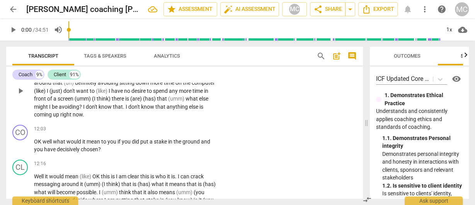
scroll to position [1439, 0]
